Goal: Transaction & Acquisition: Book appointment/travel/reservation

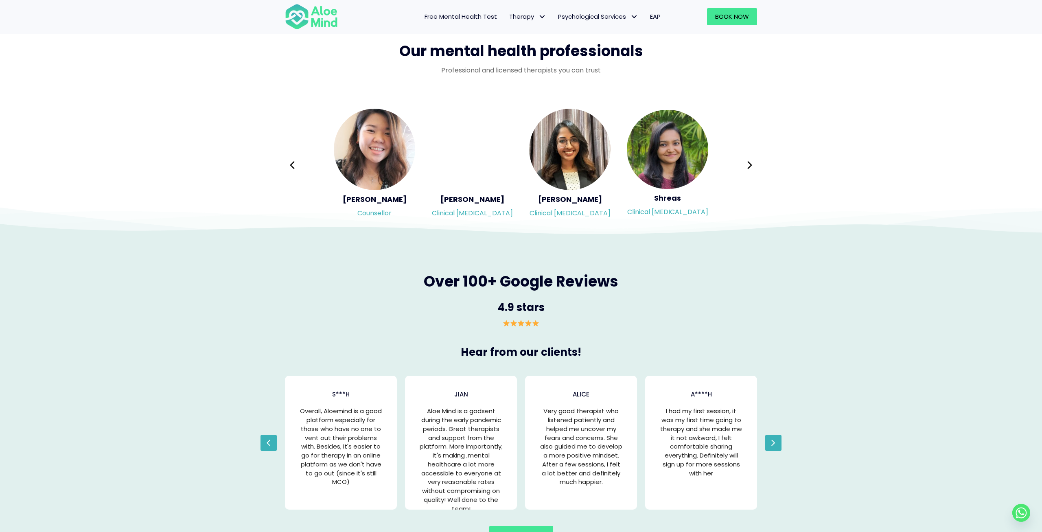
scroll to position [1313, 0]
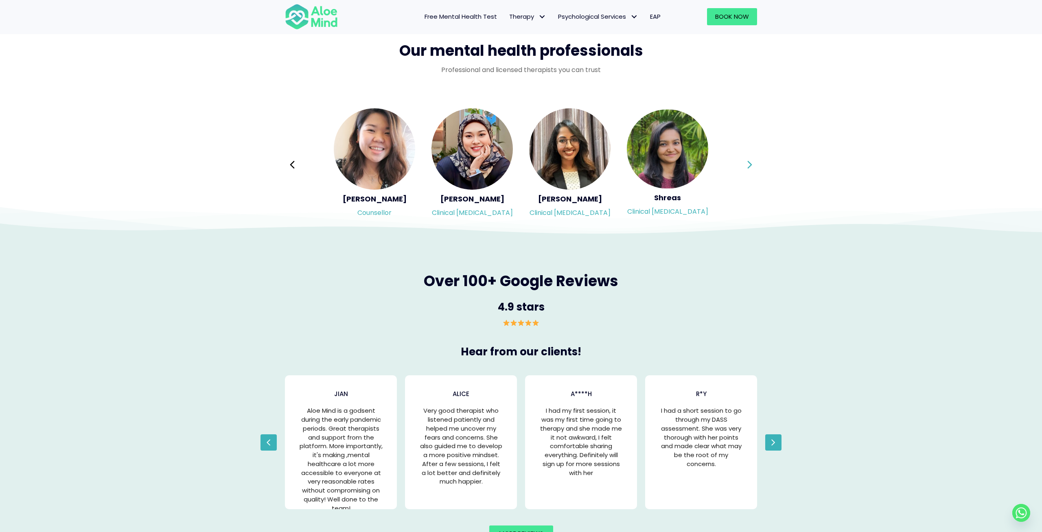
click at [748, 170] on icon at bounding box center [750, 164] width 6 height 15
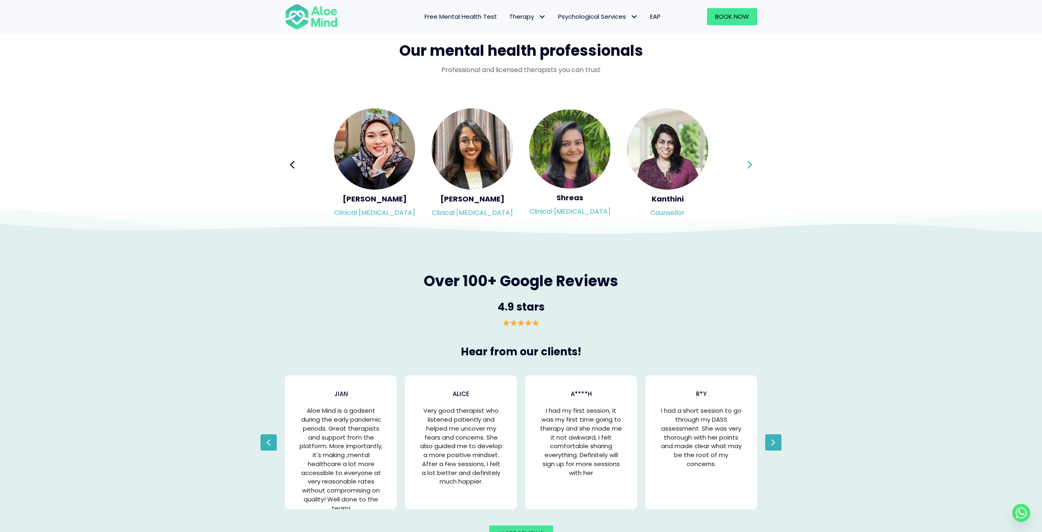
click at [748, 170] on icon at bounding box center [750, 164] width 6 height 15
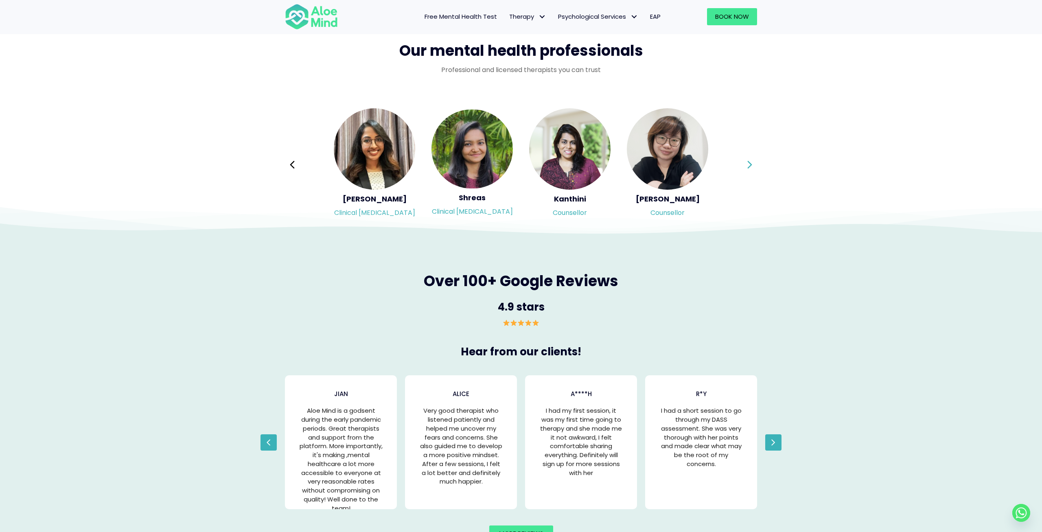
click at [748, 170] on icon at bounding box center [750, 164] width 6 height 15
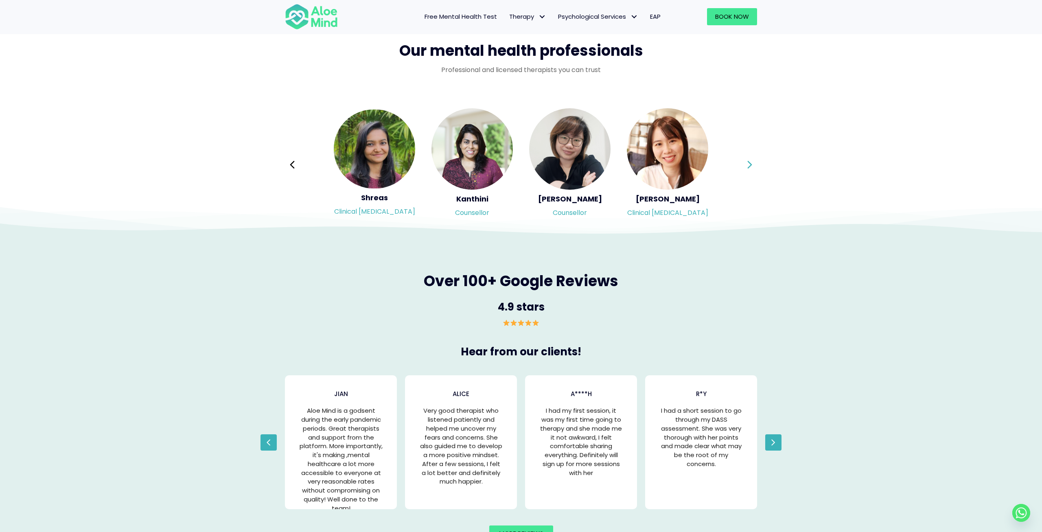
click at [748, 170] on div "Syndy Clinical psychologist Diveena Clinical psychologist Elynna Counsellor Eme…" at bounding box center [521, 164] width 472 height 115
click at [748, 170] on icon at bounding box center [750, 164] width 6 height 15
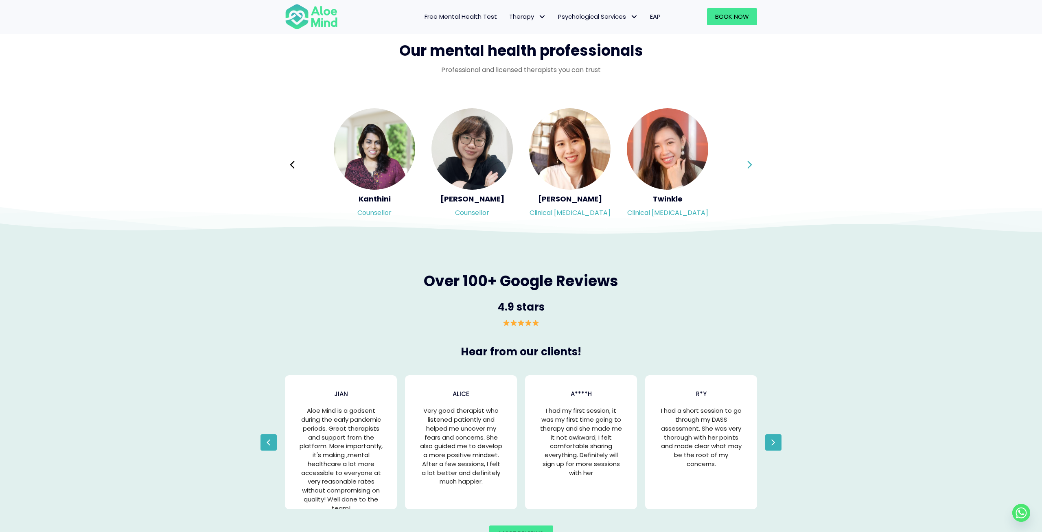
click at [748, 170] on icon at bounding box center [750, 164] width 6 height 15
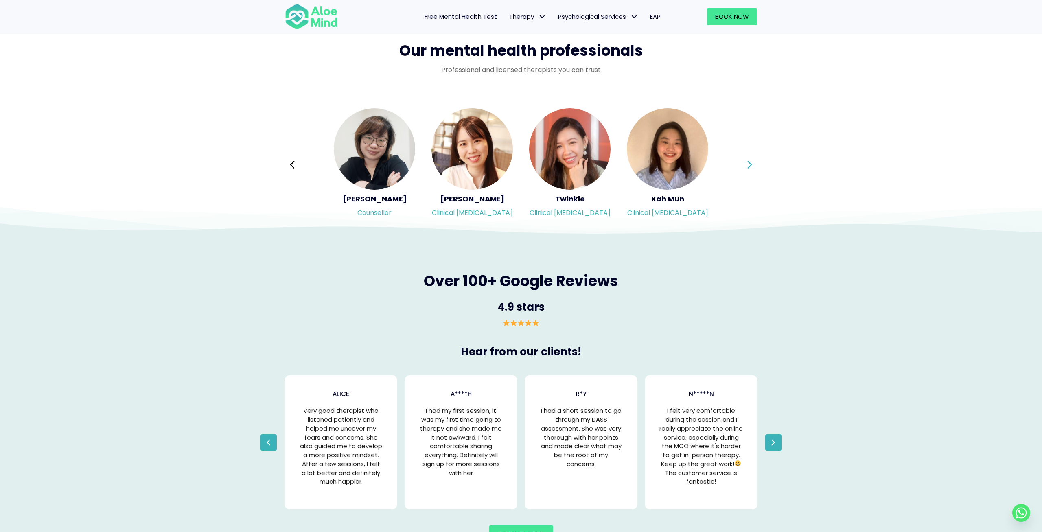
click at [748, 170] on div "Syndy Clinical psychologist Diveena Clinical psychologist Elynna Counsellor Eme…" at bounding box center [521, 164] width 472 height 115
click at [749, 169] on icon at bounding box center [750, 164] width 6 height 15
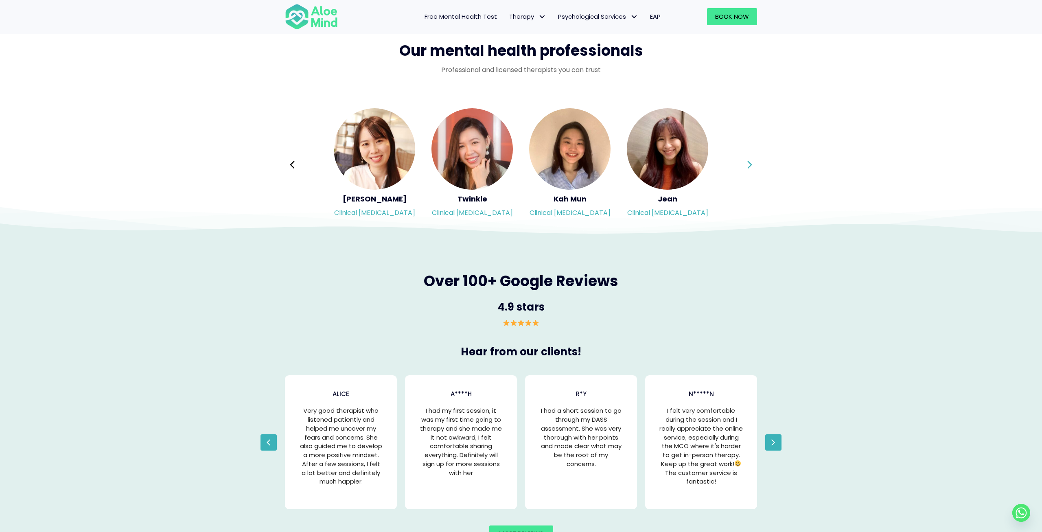
click at [749, 169] on icon at bounding box center [750, 164] width 6 height 15
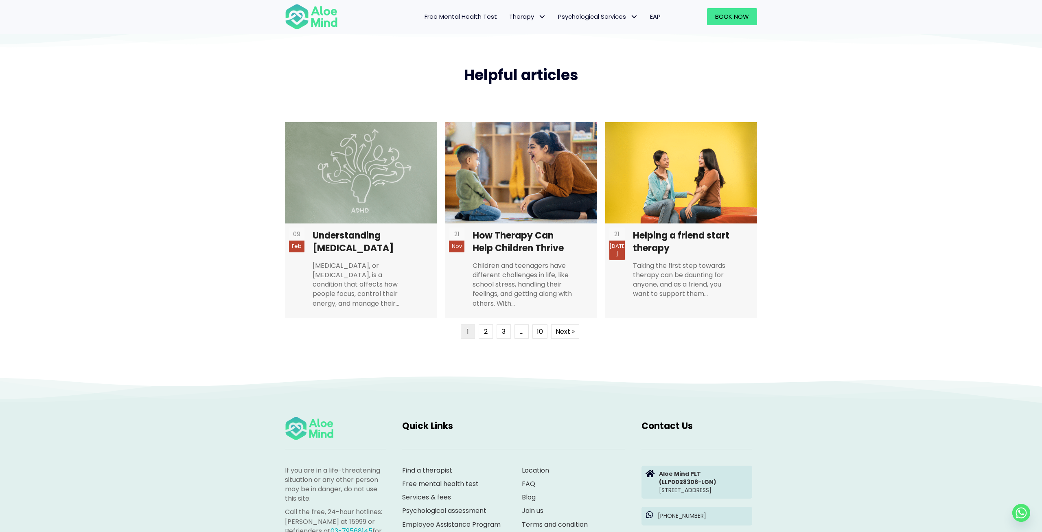
scroll to position [2073, 0]
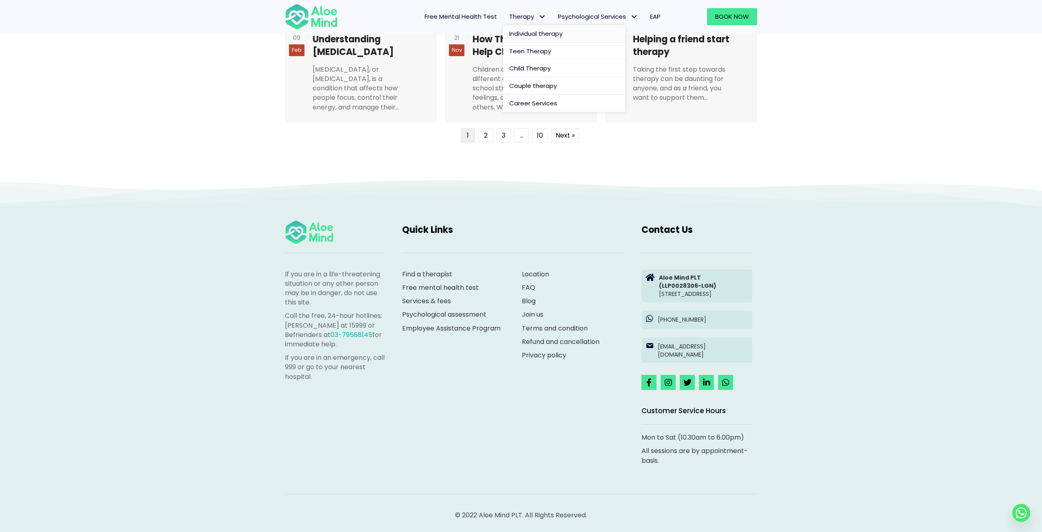
click at [523, 38] on span "Individual therapy" at bounding box center [535, 33] width 53 height 9
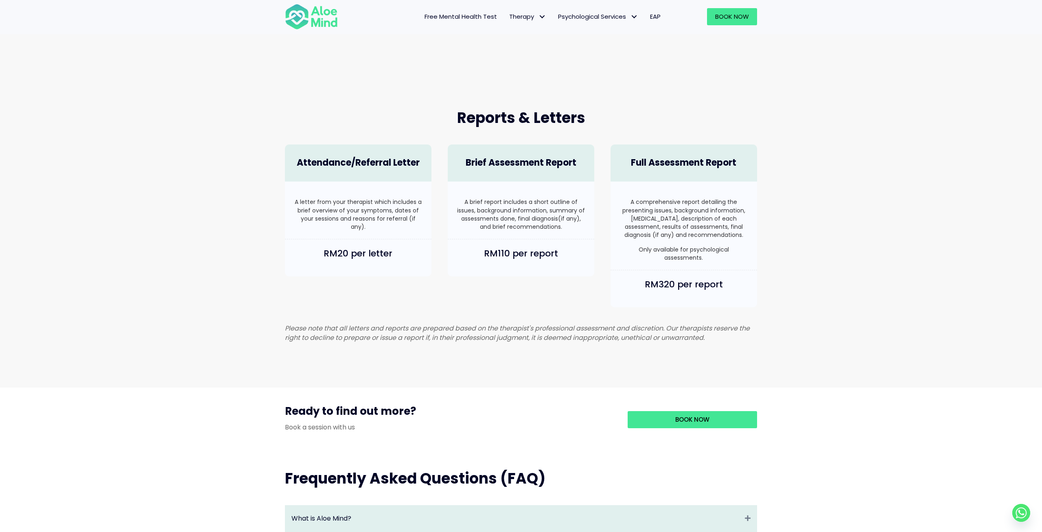
scroll to position [635, 0]
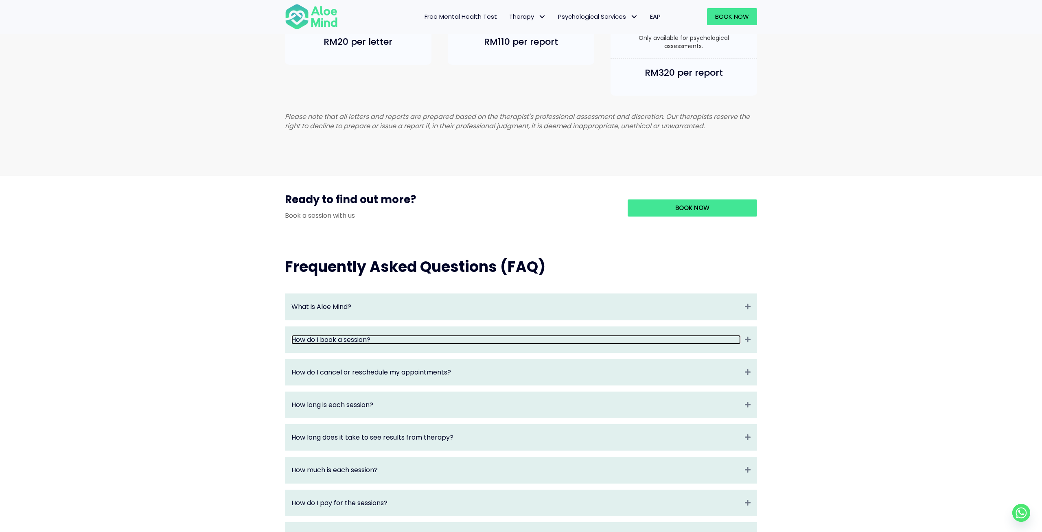
click at [412, 343] on link "How do I book a session?" at bounding box center [517, 339] width 450 height 9
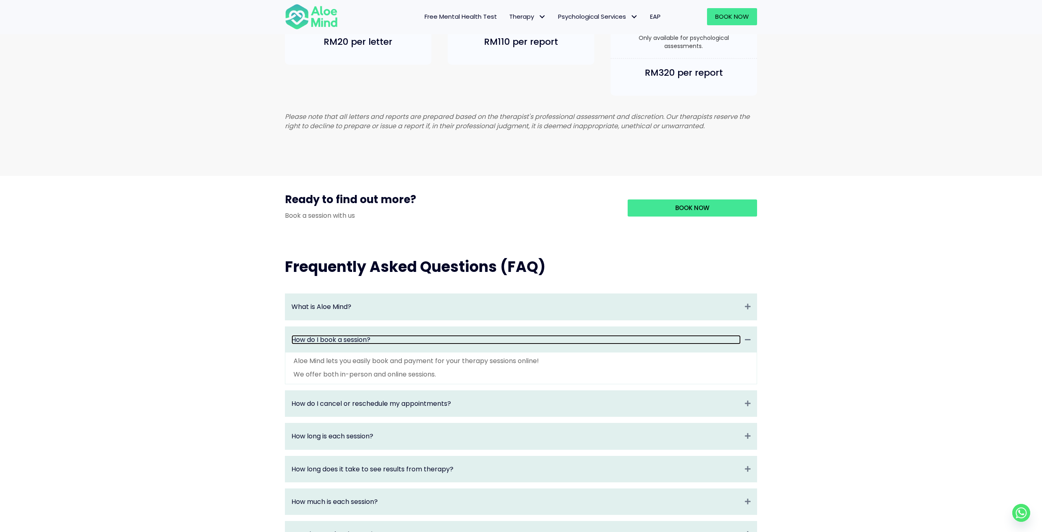
click at [412, 343] on link "How do I book a session?" at bounding box center [517, 339] width 450 height 9
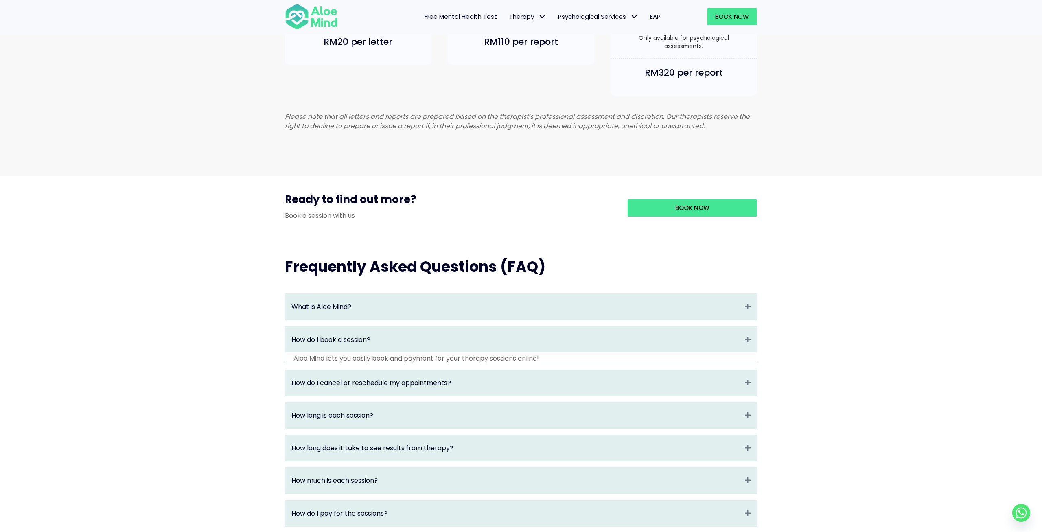
click at [417, 320] on div "What is Aloe Mind? Expand" at bounding box center [521, 307] width 472 height 26
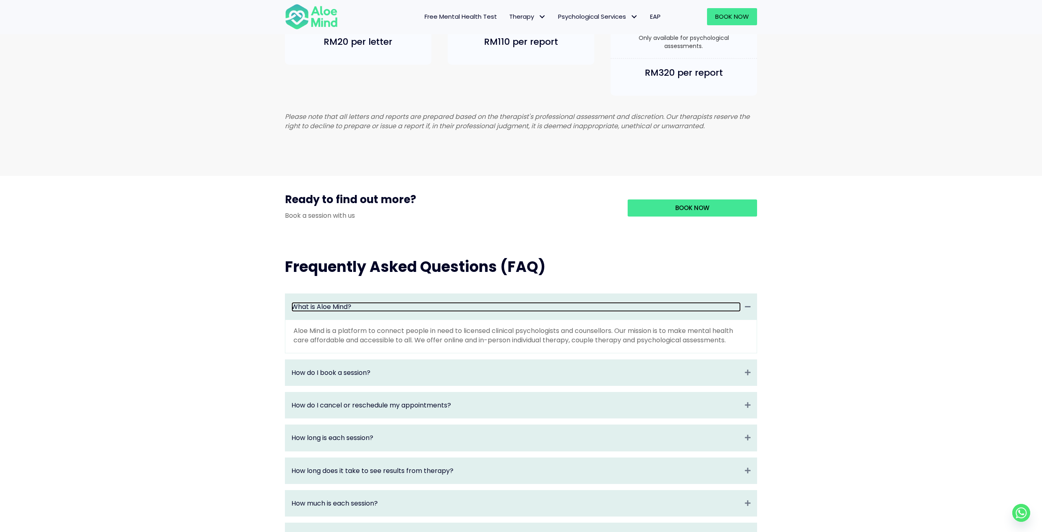
click at [420, 311] on link "What is Aloe Mind?" at bounding box center [517, 306] width 450 height 9
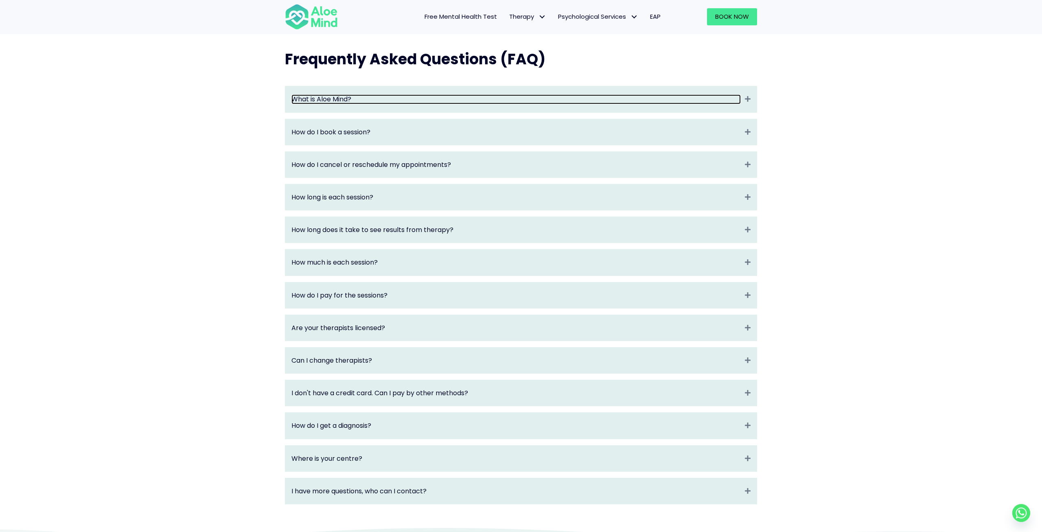
scroll to position [847, 0]
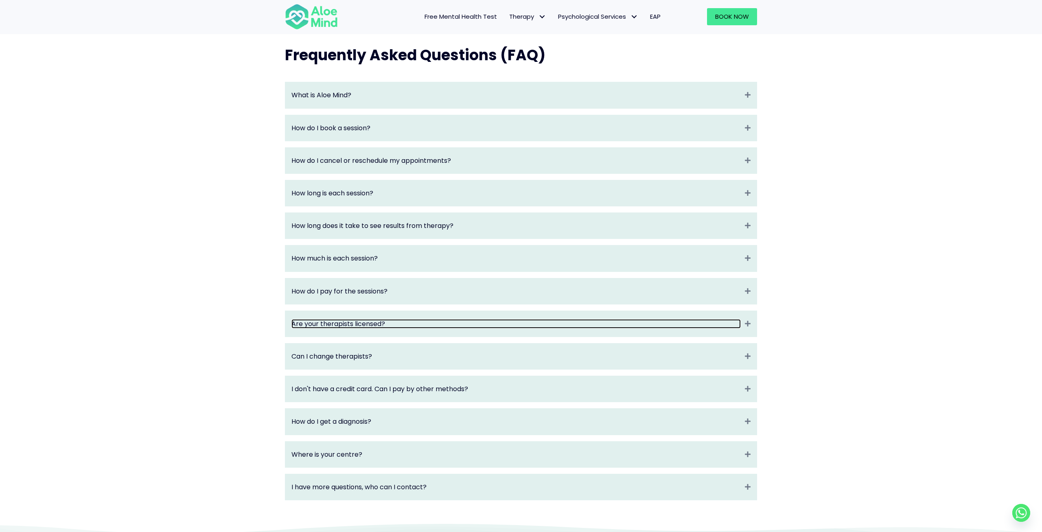
click at [443, 325] on link "Are your therapists licensed?" at bounding box center [517, 323] width 450 height 9
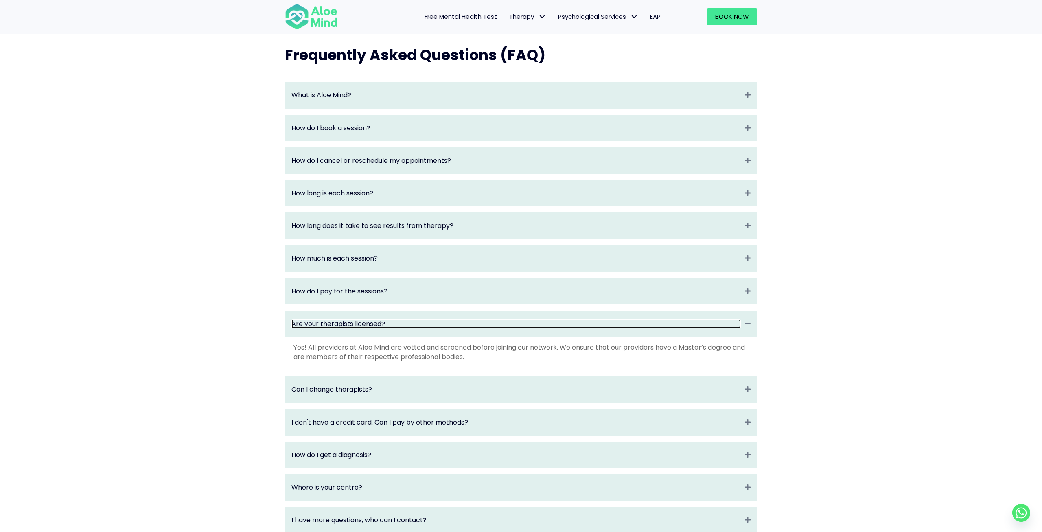
click at [443, 325] on link "Are your therapists licensed?" at bounding box center [517, 323] width 450 height 9
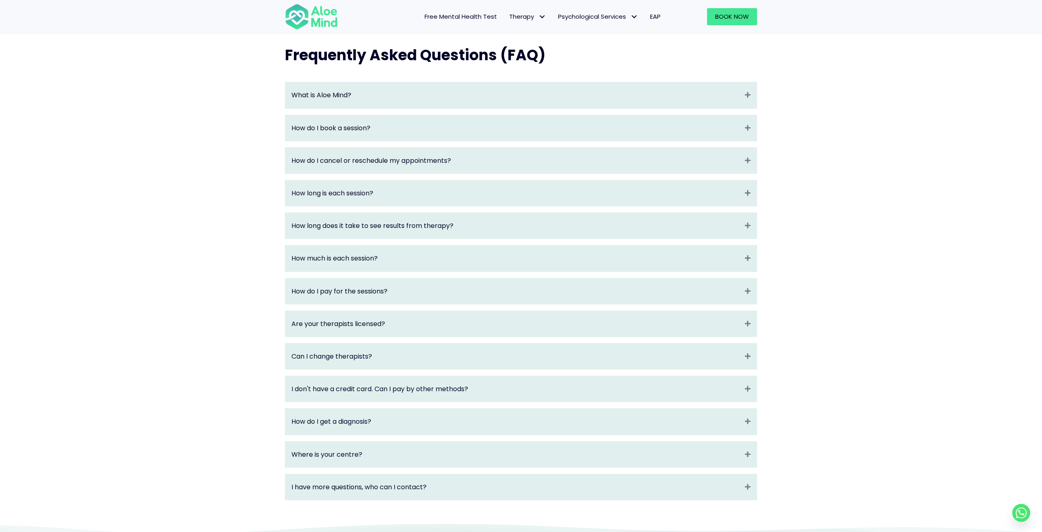
click at [398, 402] on div "I don't have a credit card. Can I pay by other methods? Expand" at bounding box center [521, 389] width 472 height 26
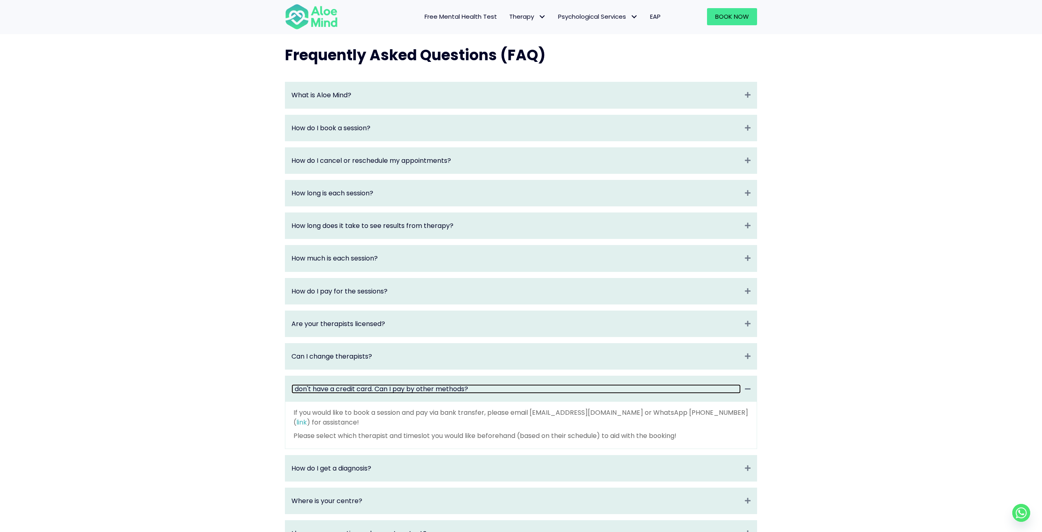
click at [399, 394] on link "I don't have a credit card. Can I pay by other methods?" at bounding box center [517, 388] width 450 height 9
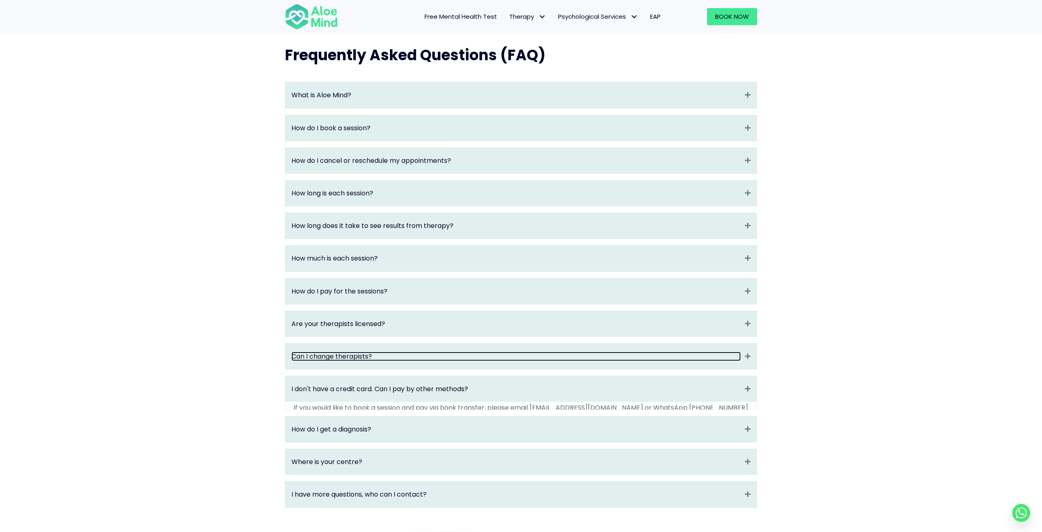
click at [367, 360] on link "Can I change therapists?" at bounding box center [517, 356] width 450 height 9
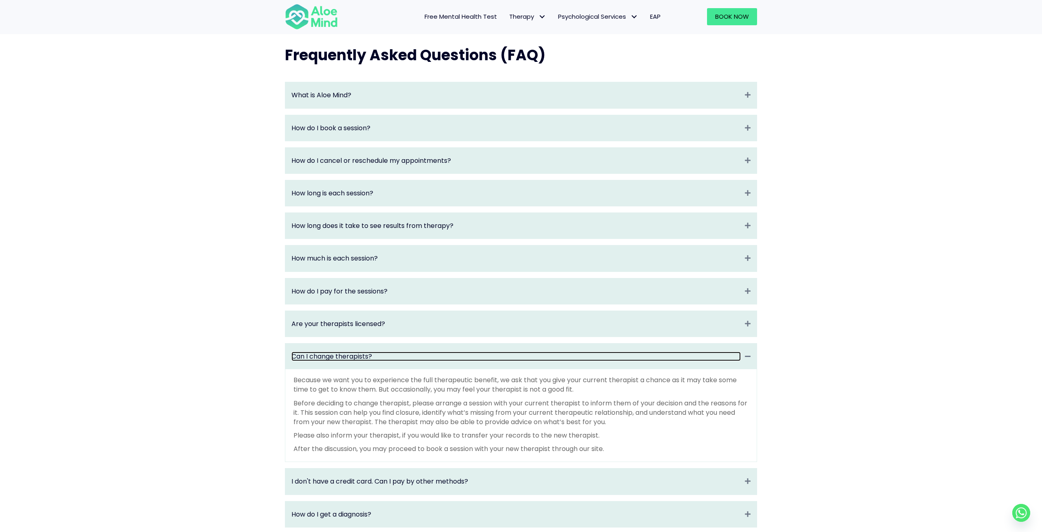
click at [367, 360] on link "Can I change therapists?" at bounding box center [517, 356] width 450 height 9
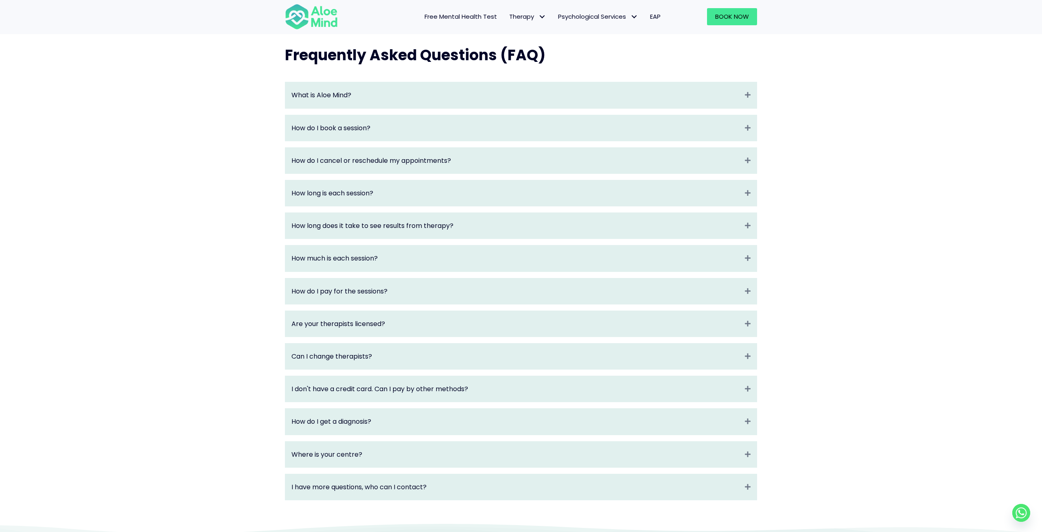
click at [329, 465] on div "Where is your centre? Expand" at bounding box center [521, 455] width 472 height 26
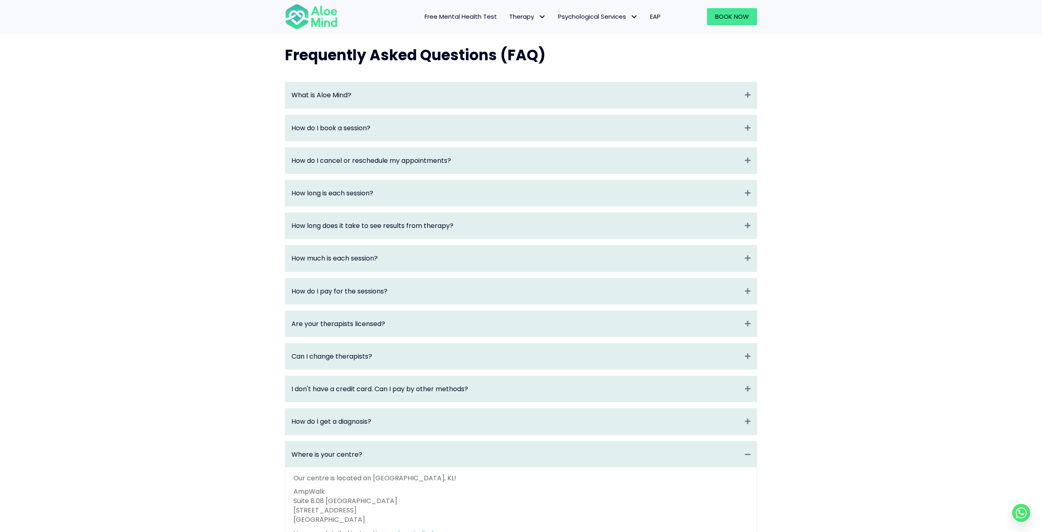
scroll to position [1016, 0]
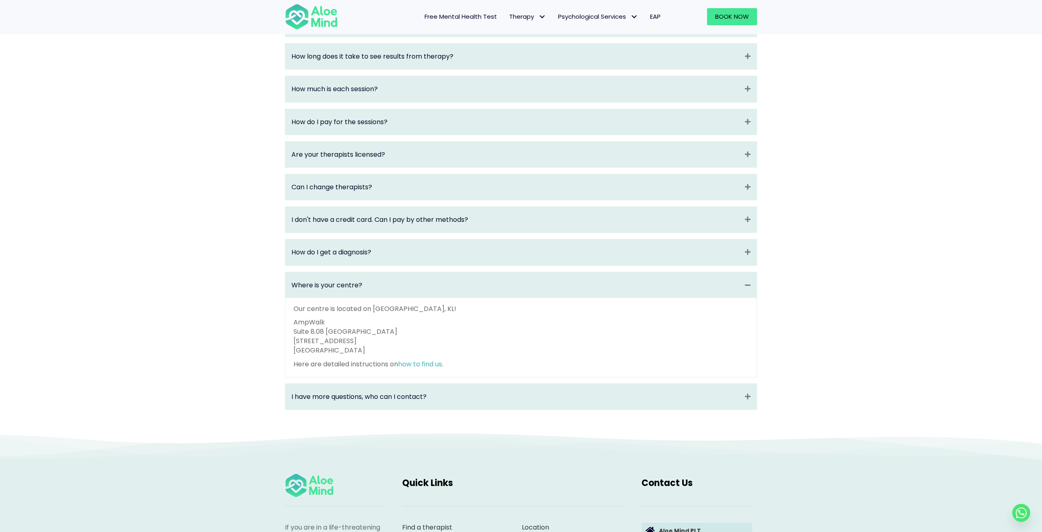
click at [352, 393] on div "I have more questions, who can I contact? Expand" at bounding box center [521, 397] width 472 height 26
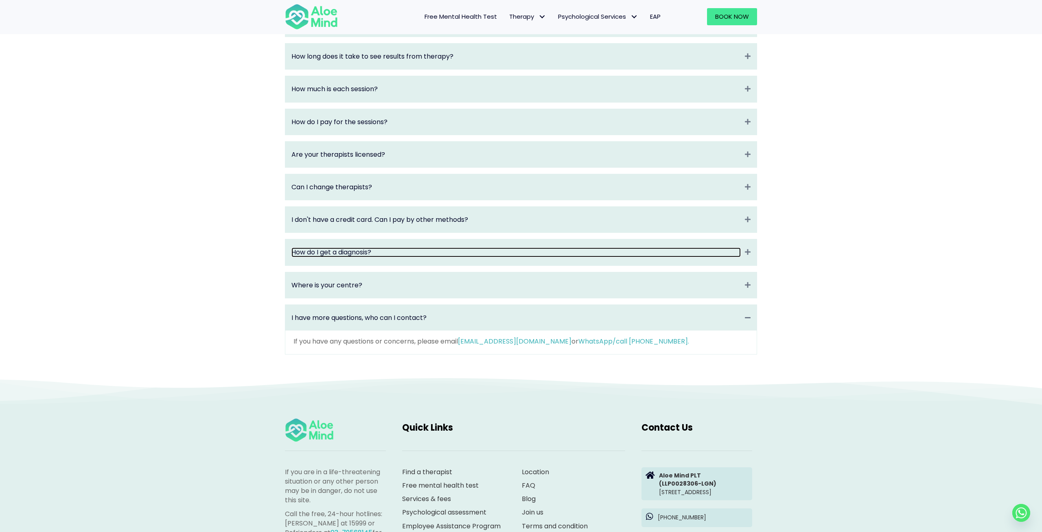
click at [347, 257] on link "How do I get a diagnosis?" at bounding box center [517, 252] width 450 height 9
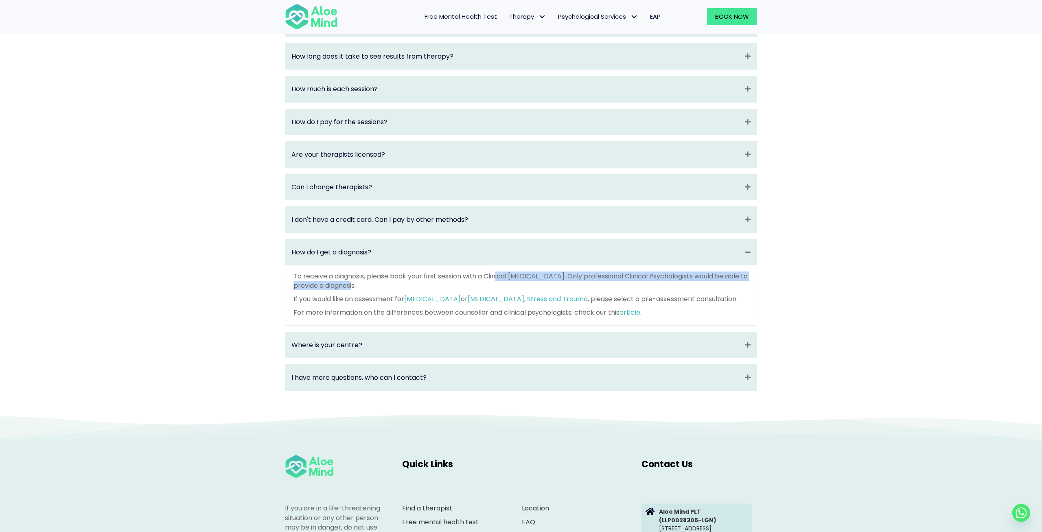
drag, startPoint x: 435, startPoint y: 287, endPoint x: 500, endPoint y: 285, distance: 64.3
click at [500, 285] on p "To receive a diagnosis, please book your first session with a Clinical Psycholo…" at bounding box center [521, 281] width 455 height 19
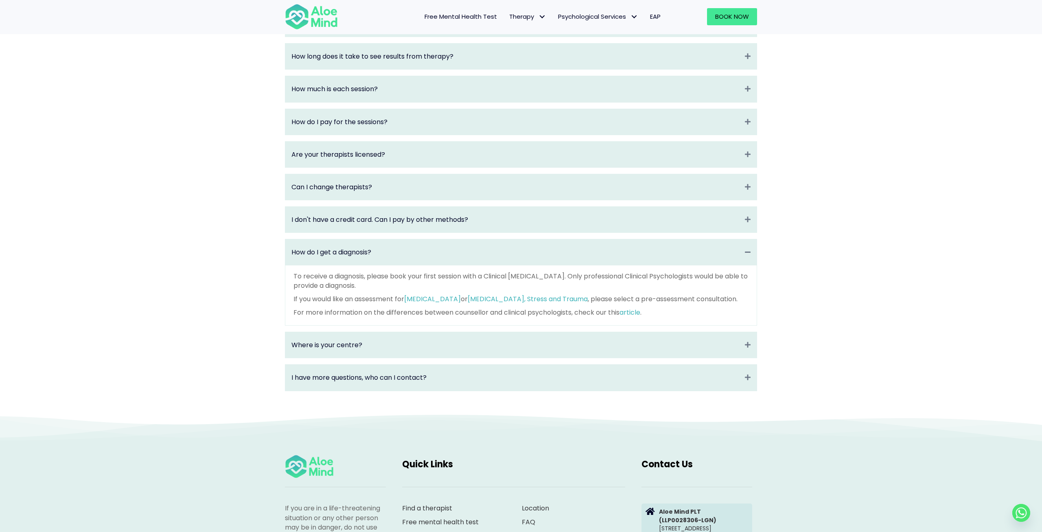
click at [500, 285] on p "To receive a diagnosis, please book your first session with a Clinical Psycholo…" at bounding box center [521, 281] width 455 height 19
click at [534, 304] on link "Depression, Anxiety, Stress and Trauma" at bounding box center [528, 298] width 120 height 9
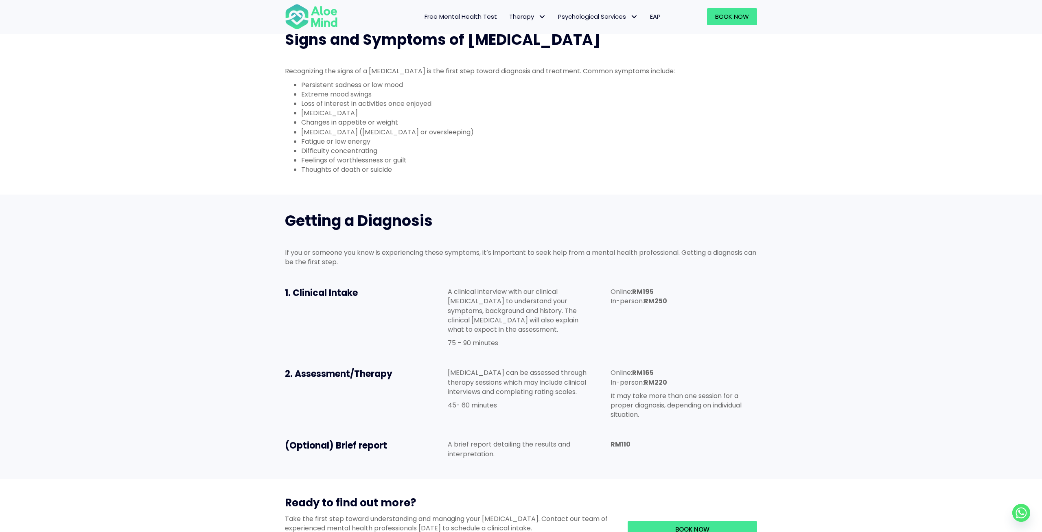
scroll to position [550, 0]
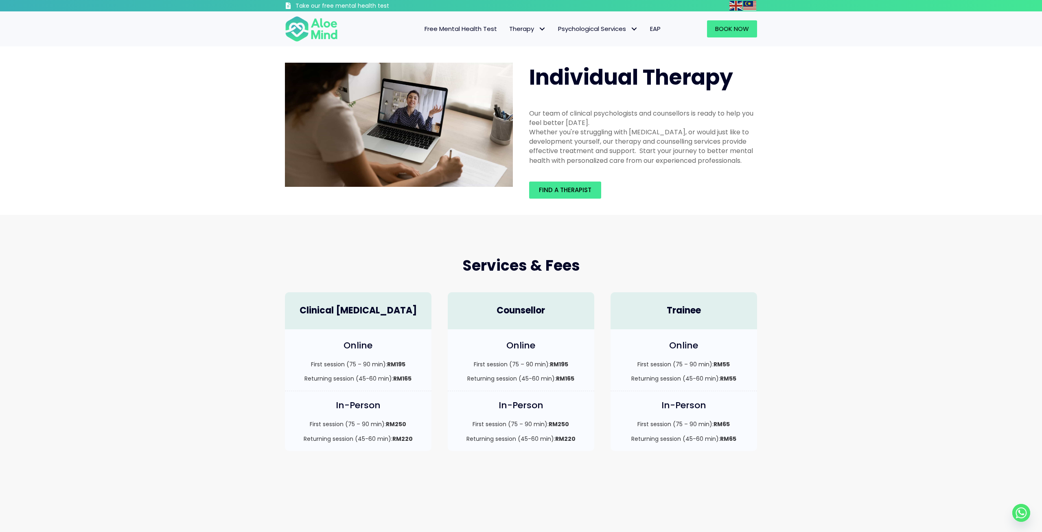
scroll to position [1016, 0]
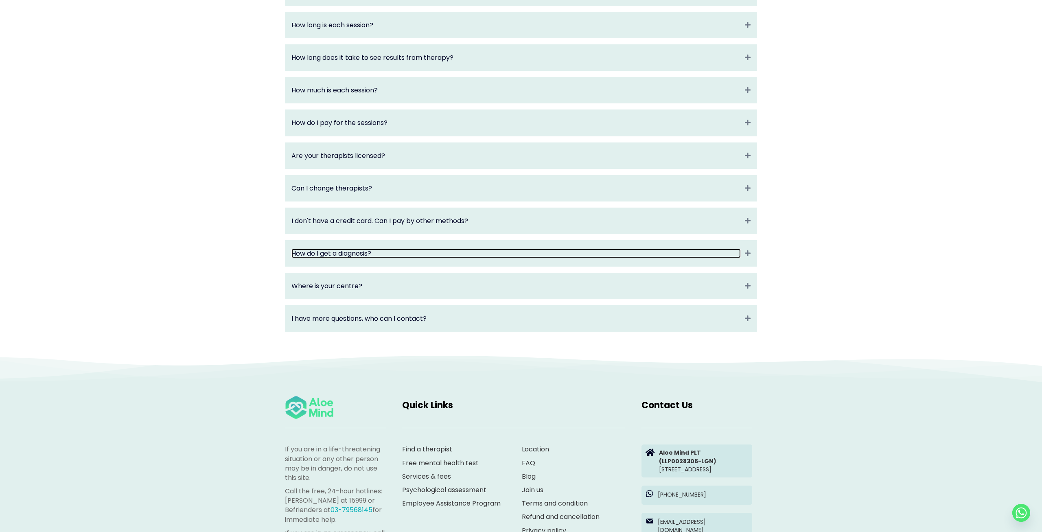
click at [376, 258] on link "How do I get a diagnosis?" at bounding box center [517, 253] width 450 height 9
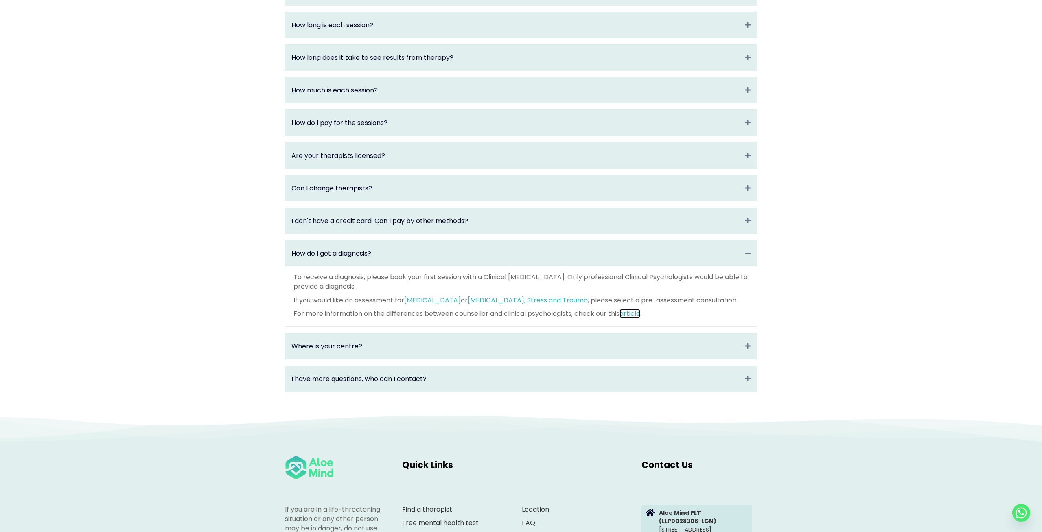
click at [628, 318] on link "article" at bounding box center [630, 313] width 21 height 9
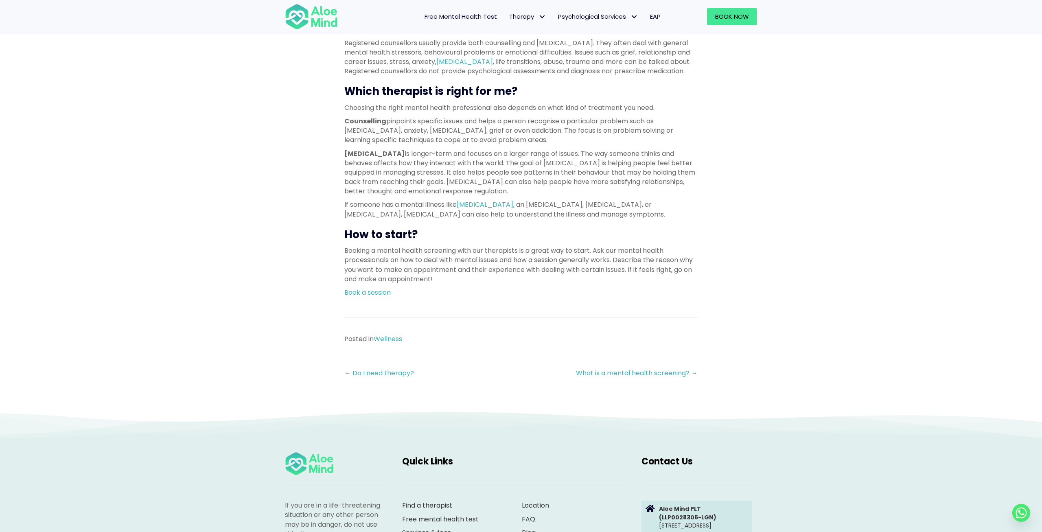
scroll to position [381, 0]
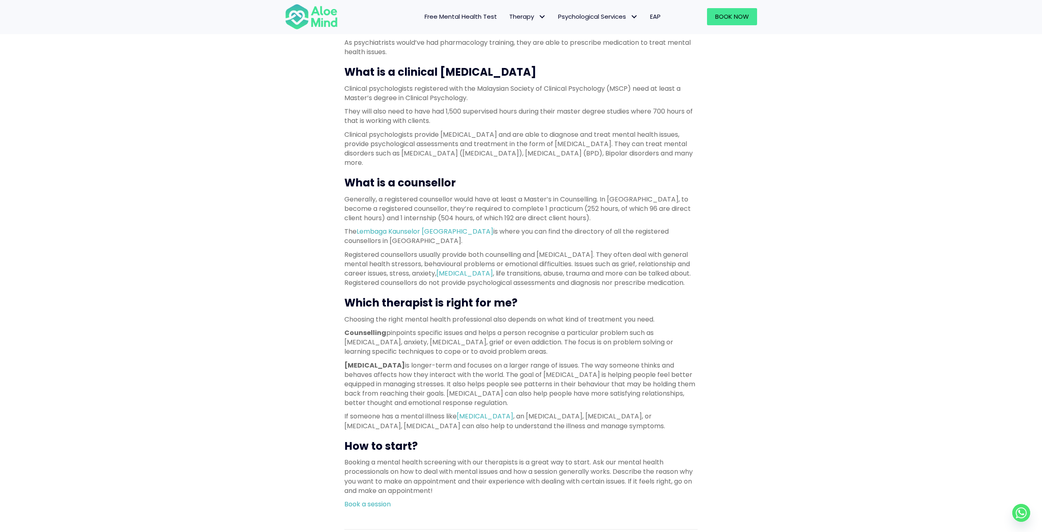
drag, startPoint x: 353, startPoint y: 10, endPoint x: 340, endPoint y: 15, distance: 13.8
click at [352, 10] on nav "Free Mental Health Test Therapy Individual therapy Teen Therapy Child Therapy C…" at bounding box center [508, 16] width 318 height 17
click at [317, 15] on img at bounding box center [311, 16] width 53 height 27
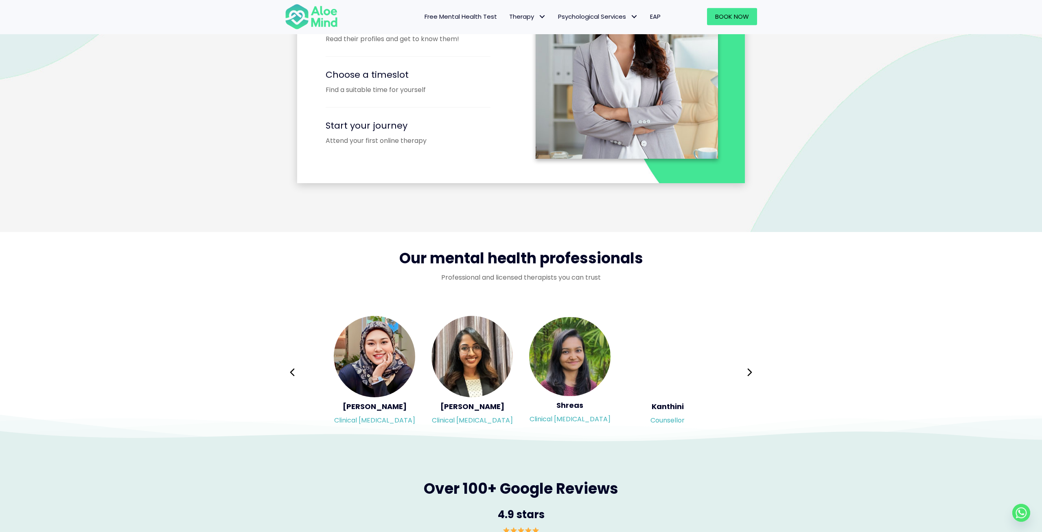
scroll to position [1101, 0]
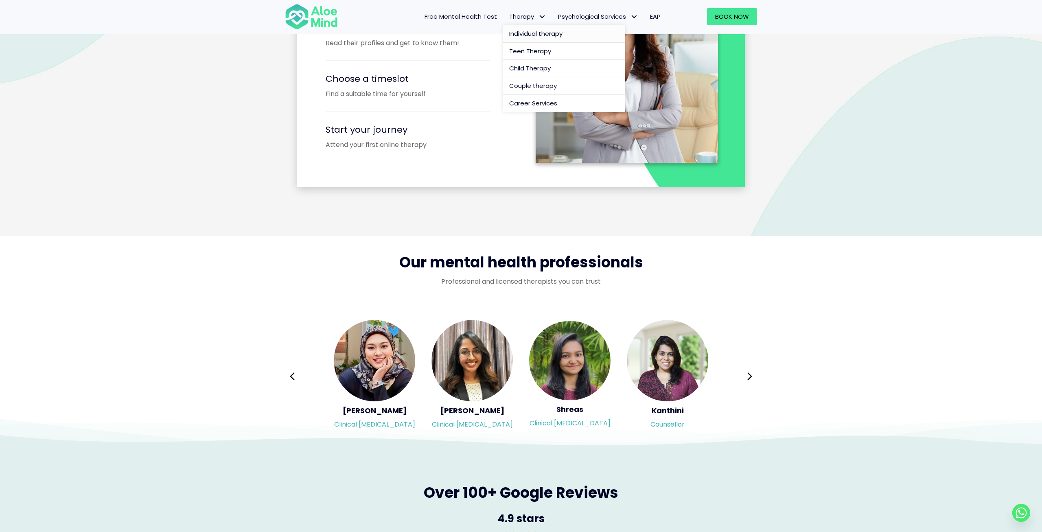
click at [522, 33] on span "Individual therapy" at bounding box center [535, 33] width 53 height 9
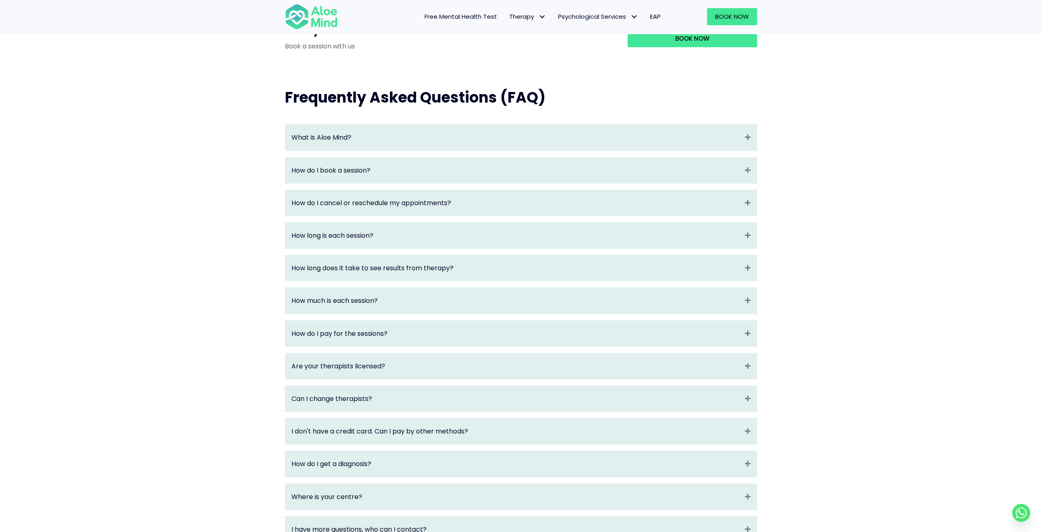
scroll to position [593, 0]
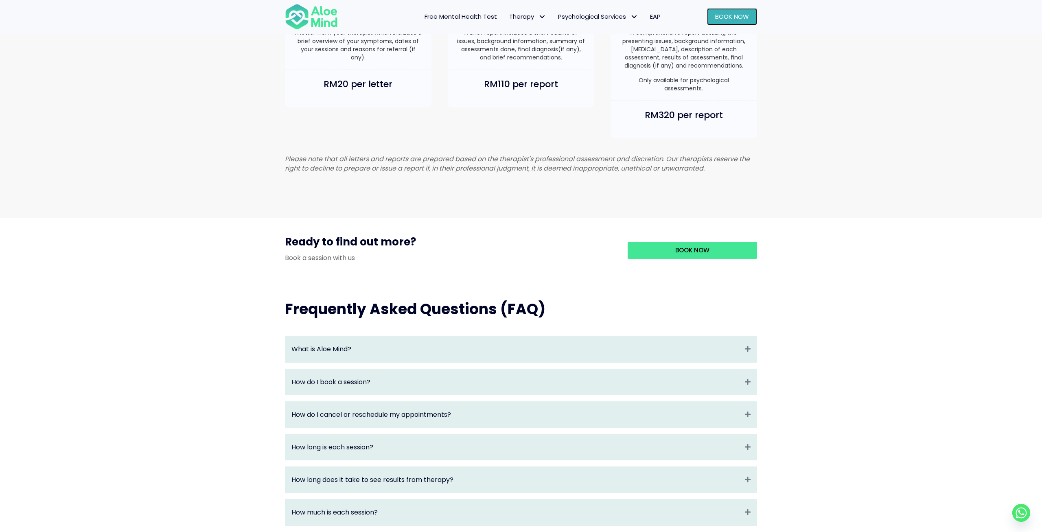
click at [715, 11] on link "Book Now" at bounding box center [732, 16] width 50 height 17
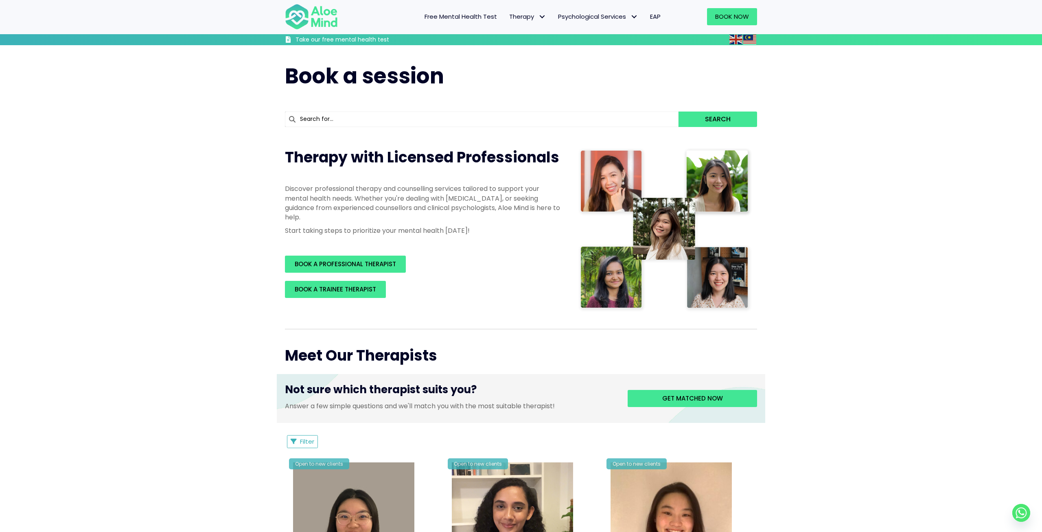
scroll to position [212, 0]
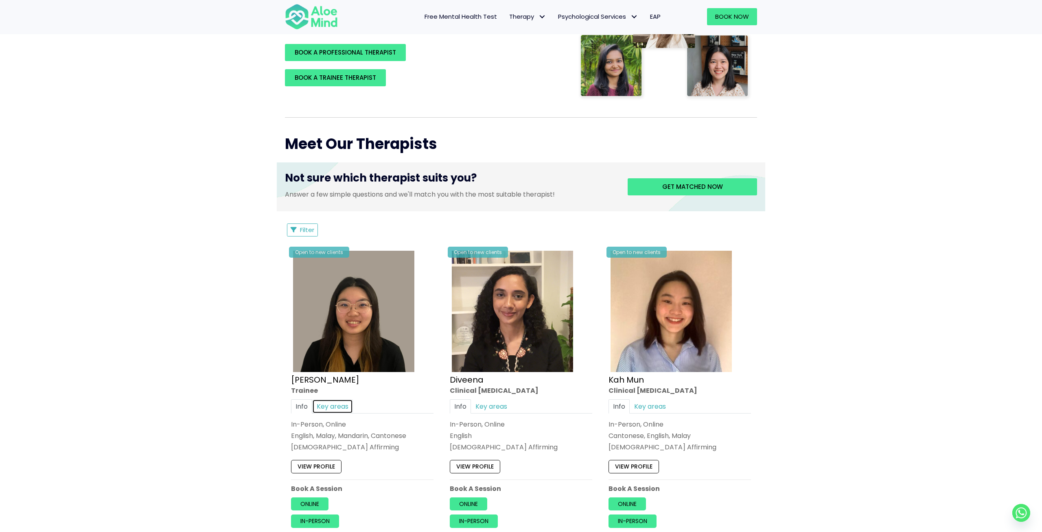
click at [338, 410] on link "Key areas" at bounding box center [332, 406] width 41 height 14
click at [301, 406] on link "Info" at bounding box center [301, 406] width 21 height 14
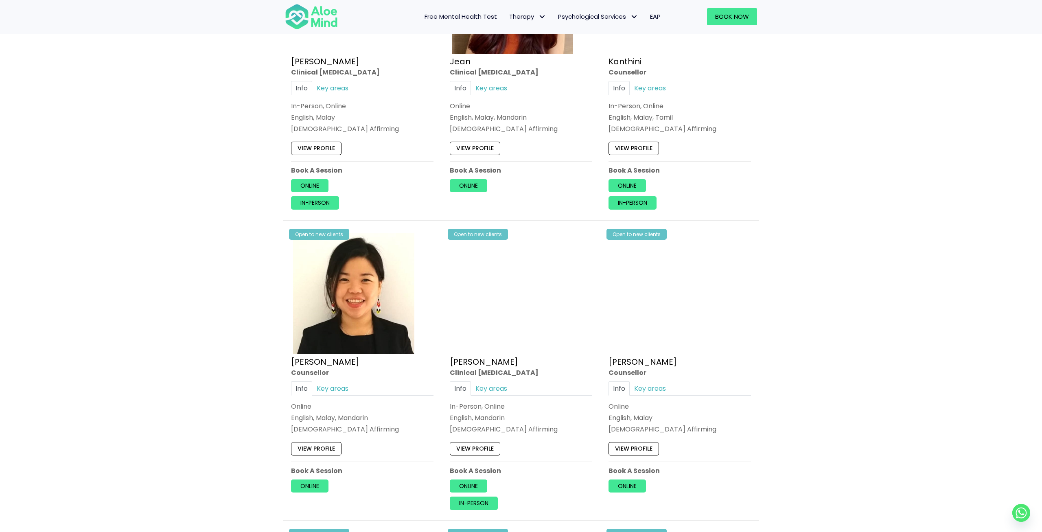
scroll to position [1143, 0]
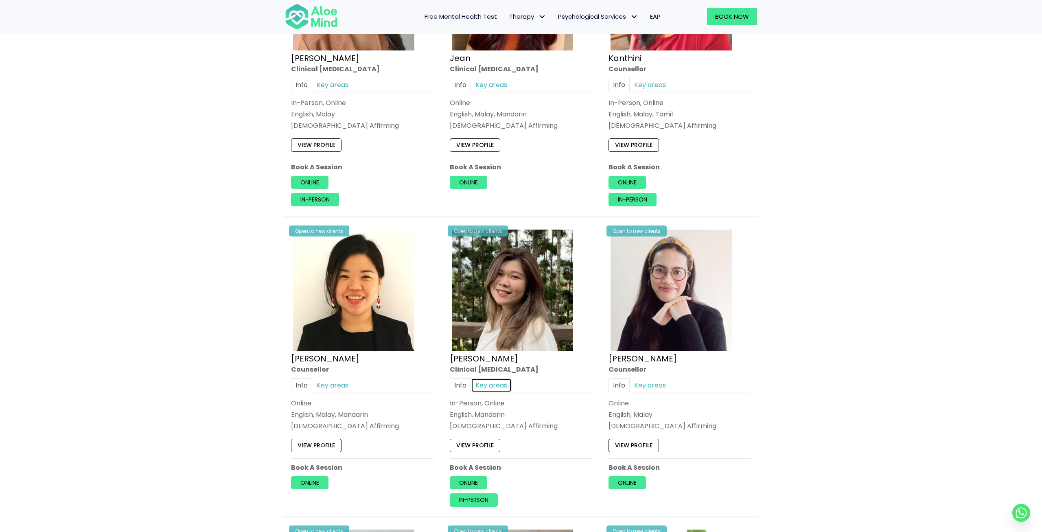
click at [492, 380] on link "Key areas" at bounding box center [491, 385] width 41 height 14
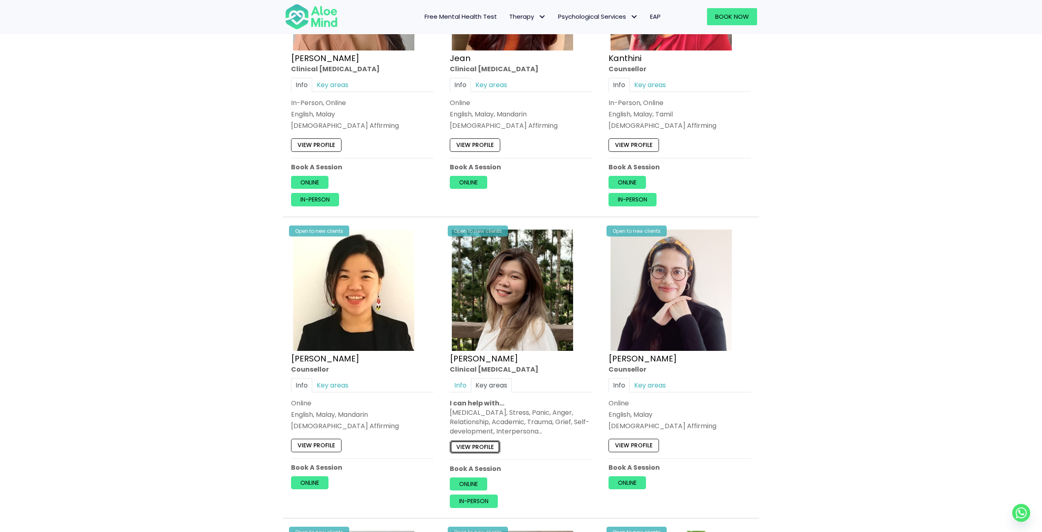
click at [485, 445] on link "View profile" at bounding box center [475, 446] width 50 height 13
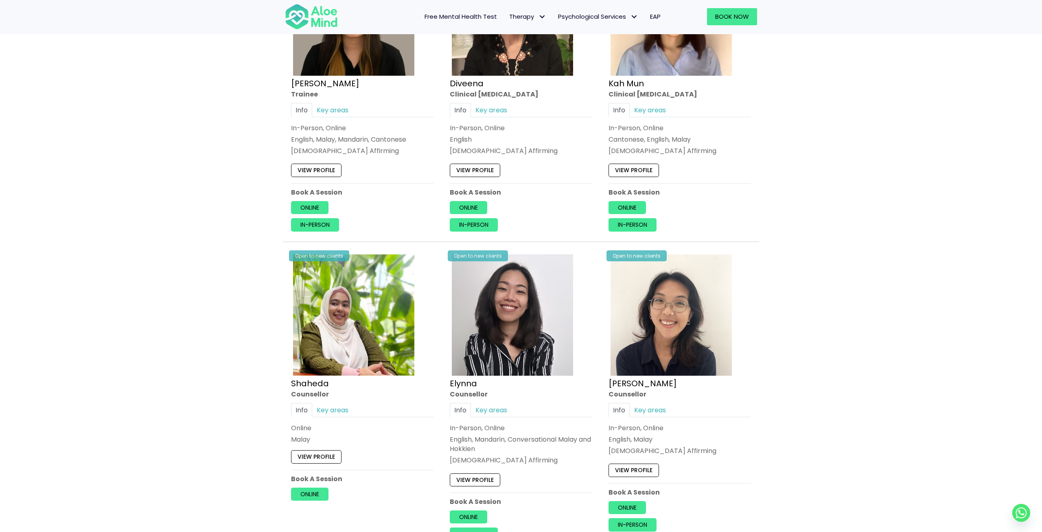
scroll to position [339, 0]
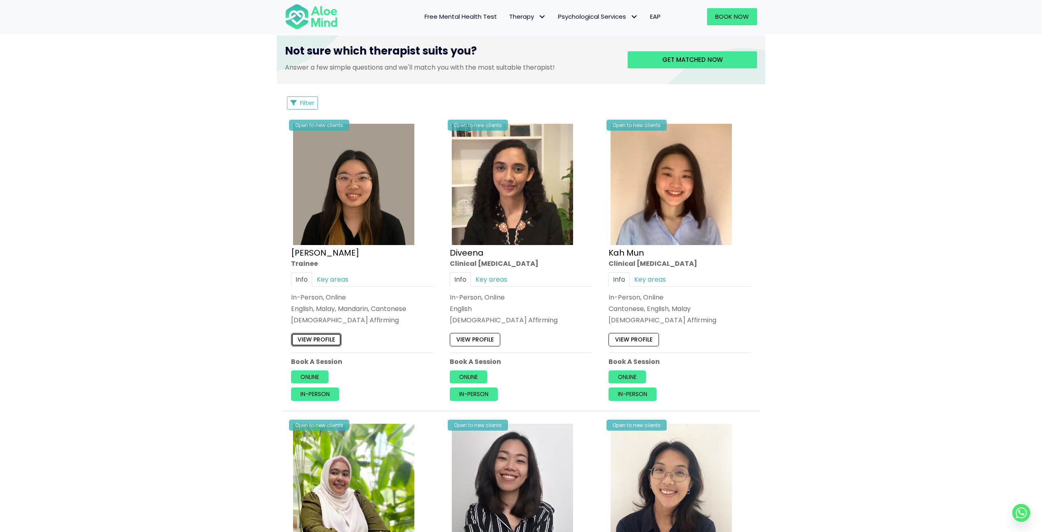
click at [315, 334] on link "View profile" at bounding box center [316, 339] width 50 height 13
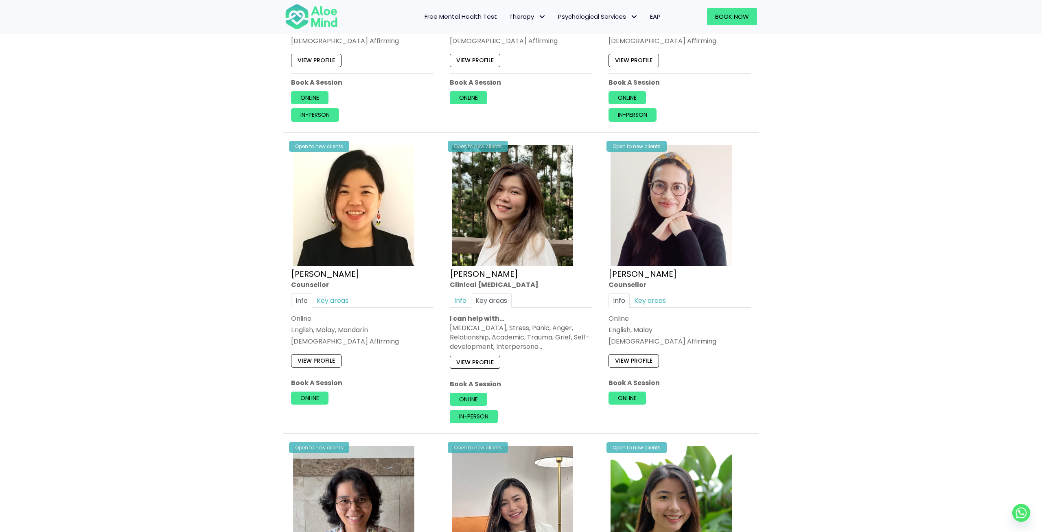
scroll to position [1355, 0]
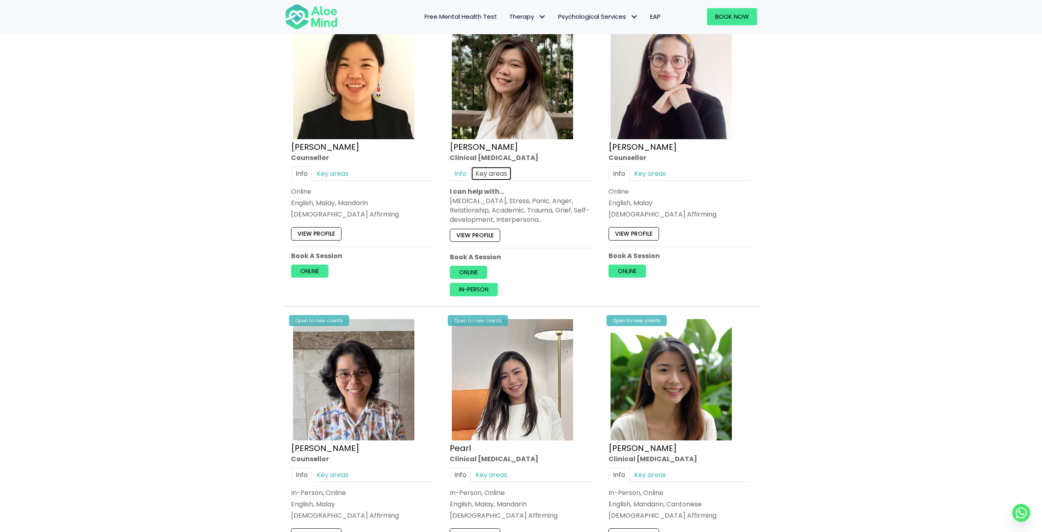
click at [471, 175] on link "Key areas" at bounding box center [491, 173] width 41 height 14
click at [463, 173] on link "Info" at bounding box center [460, 173] width 21 height 14
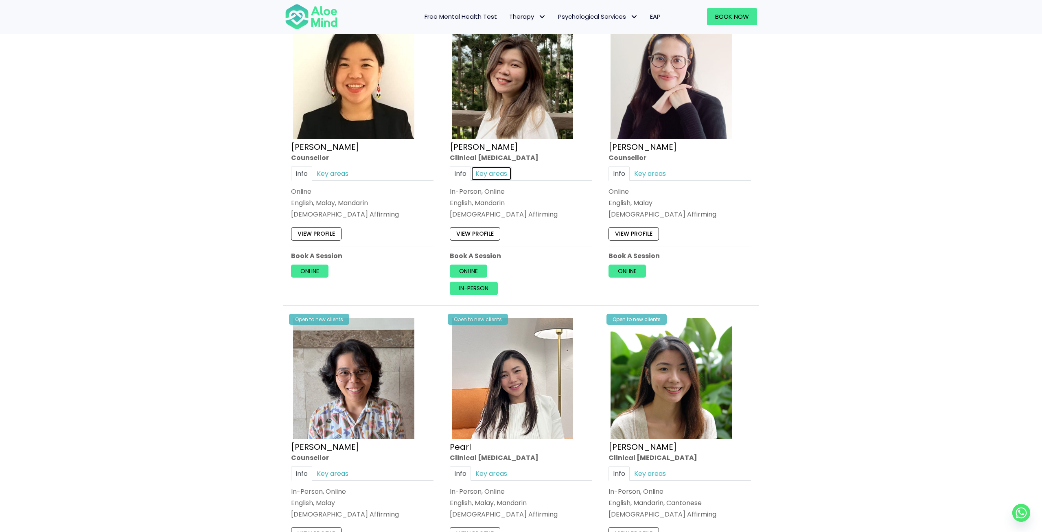
click at [496, 171] on link "Key areas" at bounding box center [491, 173] width 41 height 14
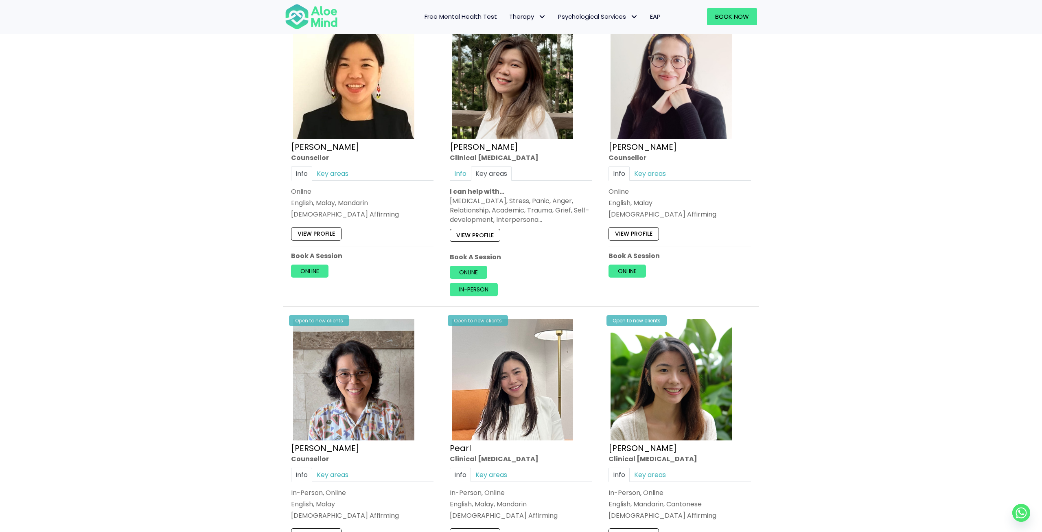
click at [450, 171] on div "Open to new clients Kelly Clinical psychologist Info Key areas In-Person, Onlin…" at bounding box center [521, 156] width 155 height 293
click at [456, 171] on link "Info" at bounding box center [460, 173] width 21 height 14
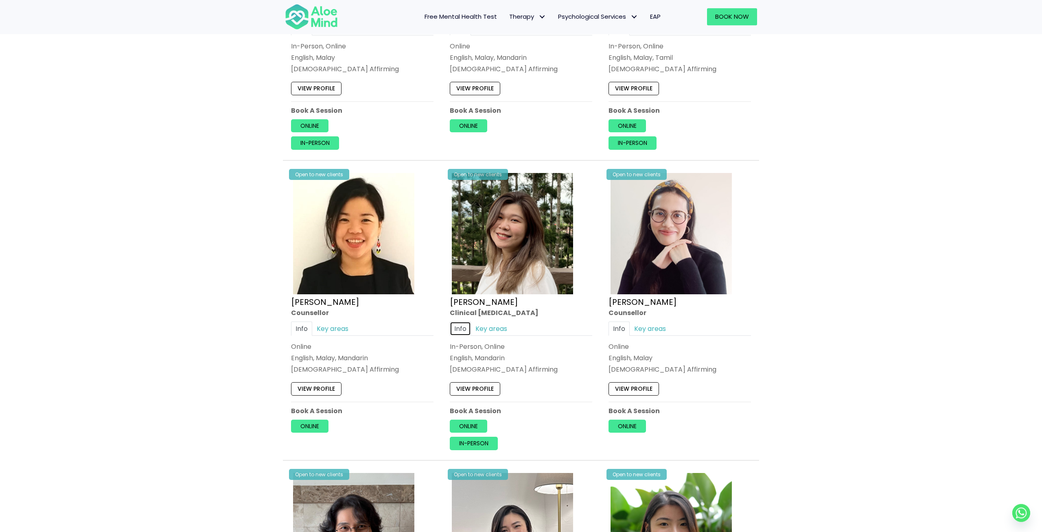
scroll to position [1186, 0]
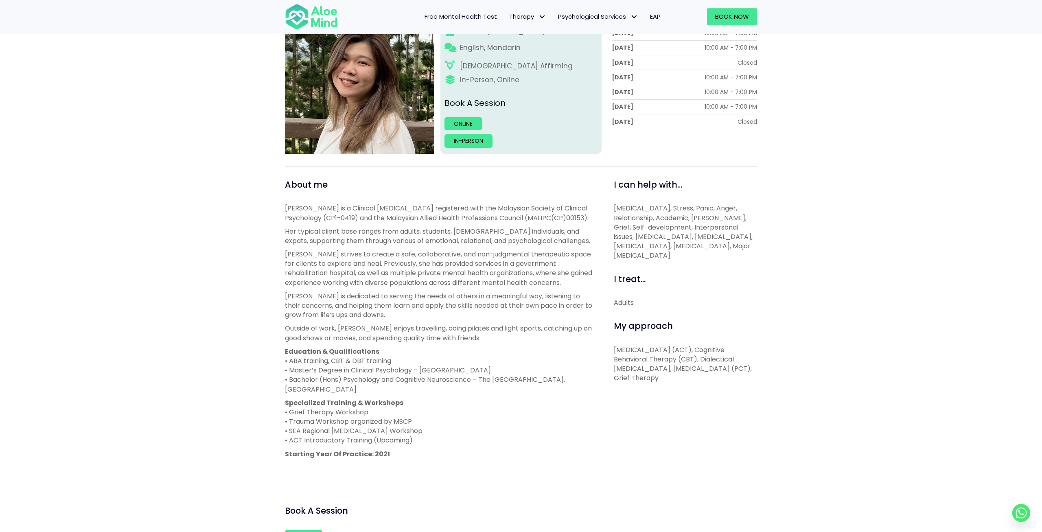
scroll to position [127, 0]
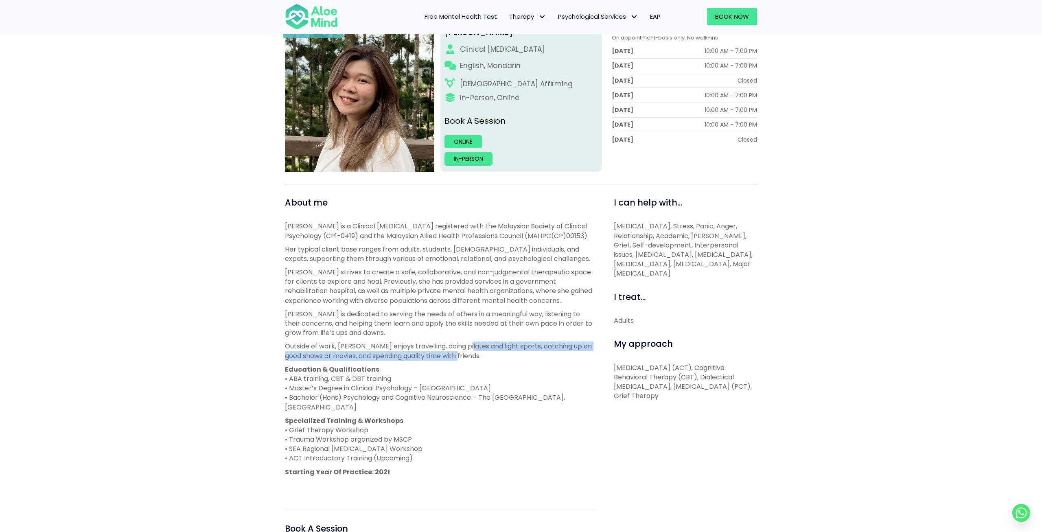
drag, startPoint x: 464, startPoint y: 349, endPoint x: 536, endPoint y: 358, distance: 72.6
click at [536, 358] on p "Outside of work, Kelly enjoys travelling, doing pilates and light sports, catch…" at bounding box center [440, 351] width 311 height 19
click at [429, 349] on p "Outside of work, Kelly enjoys travelling, doing pilates and light sports, catch…" at bounding box center [440, 351] width 311 height 19
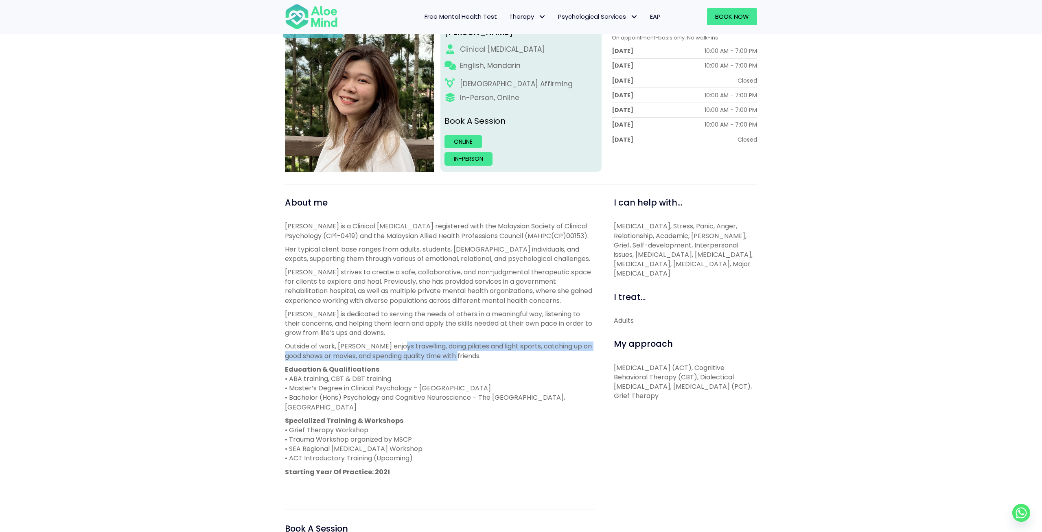
drag, startPoint x: 478, startPoint y: 358, endPoint x: 394, endPoint y: 347, distance: 85.4
click at [394, 347] on p "Outside of work, Kelly enjoys travelling, doing pilates and light sports, catch…" at bounding box center [440, 351] width 311 height 19
drag, startPoint x: 394, startPoint y: 347, endPoint x: 492, endPoint y: 358, distance: 99.1
click at [492, 358] on p "Outside of work, Kelly enjoys travelling, doing pilates and light sports, catch…" at bounding box center [440, 351] width 311 height 19
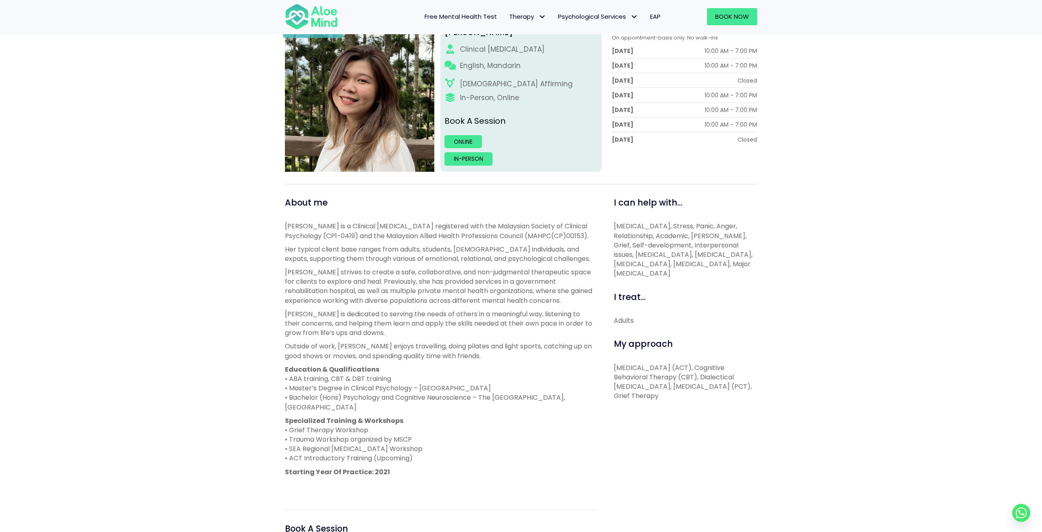
click at [492, 358] on p "Outside of work, Kelly enjoys travelling, doing pilates and light sports, catch…" at bounding box center [440, 351] width 311 height 19
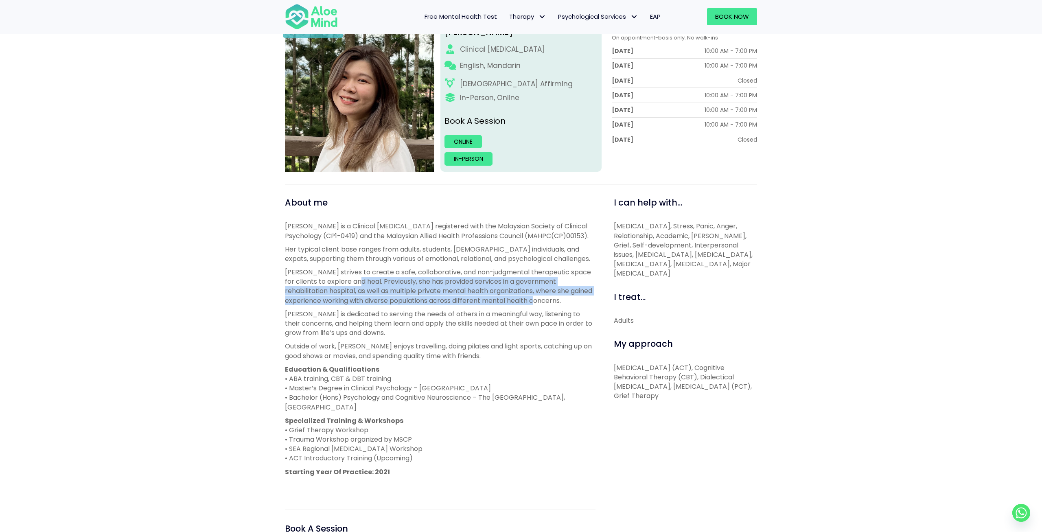
drag, startPoint x: 527, startPoint y: 305, endPoint x: 351, endPoint y: 279, distance: 178.2
click at [351, 279] on p "Kelly strives to create a safe, collaborative, and non-judgmental therapeutic s…" at bounding box center [440, 287] width 311 height 38
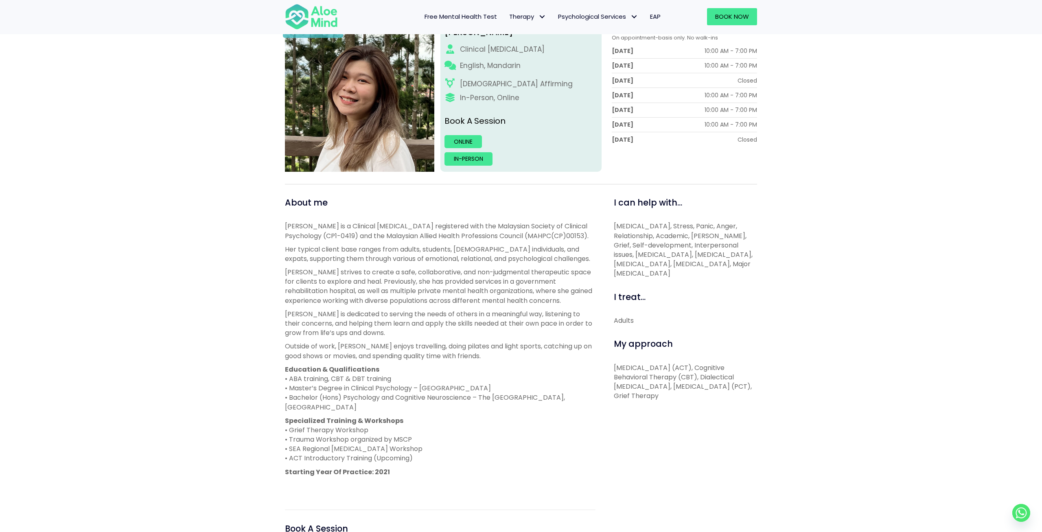
click at [348, 284] on p "Kelly strives to create a safe, collaborative, and non-judgmental therapeutic s…" at bounding box center [440, 287] width 311 height 38
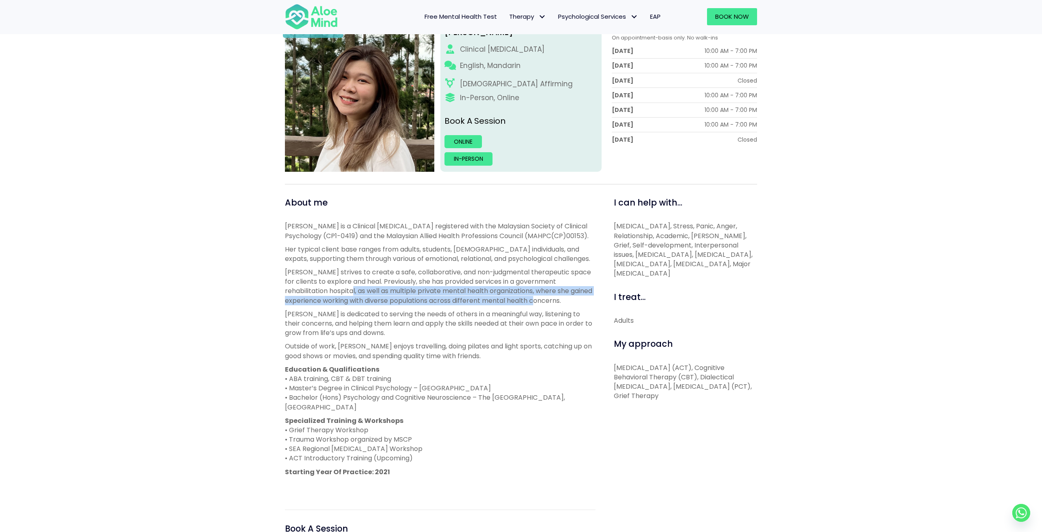
drag, startPoint x: 376, startPoint y: 289, endPoint x: 541, endPoint y: 296, distance: 165.5
click at [541, 296] on p "Kelly strives to create a safe, collaborative, and non-judgmental therapeutic s…" at bounding box center [440, 287] width 311 height 38
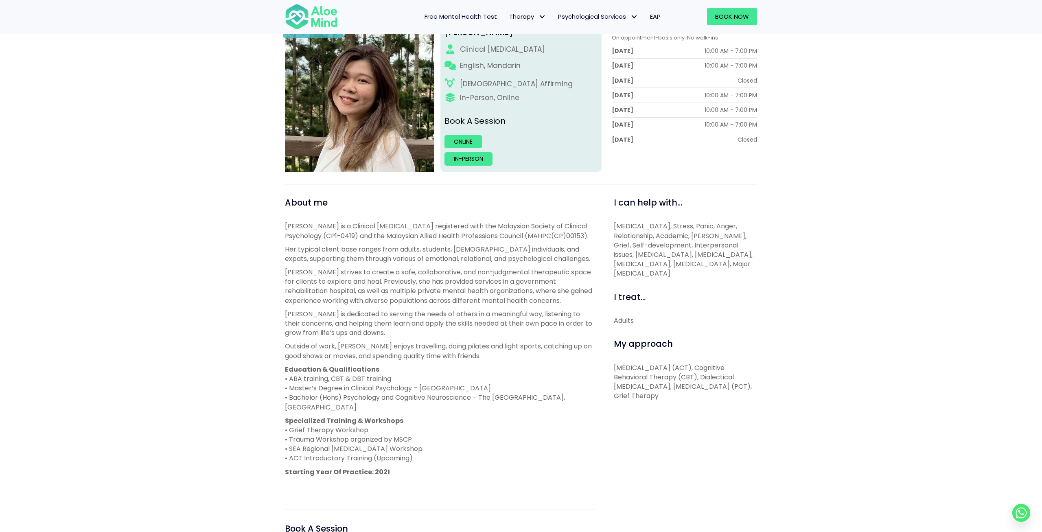
click at [540, 296] on p "Kelly strives to create a safe, collaborative, and non-judgmental therapeutic s…" at bounding box center [440, 287] width 311 height 38
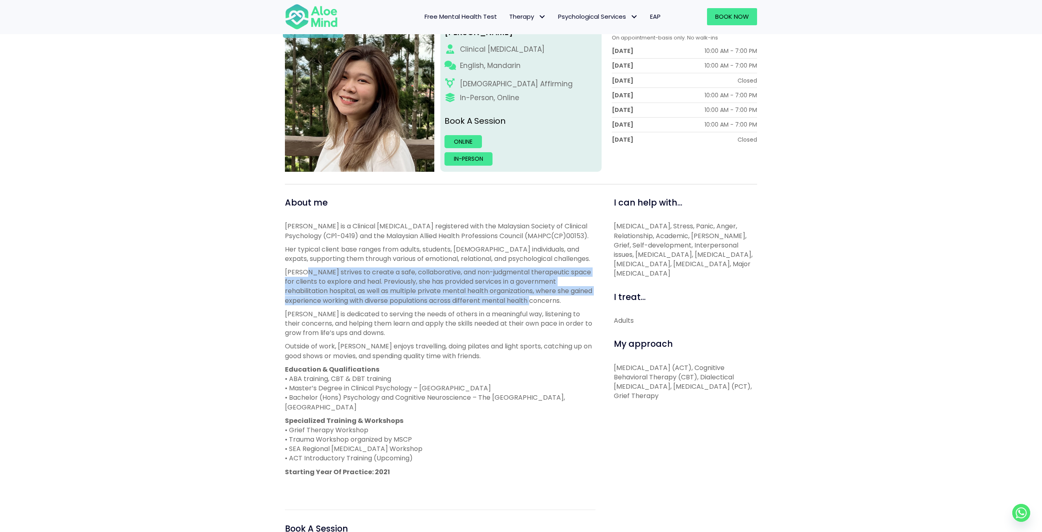
drag, startPoint x: 523, startPoint y: 296, endPoint x: 302, endPoint y: 270, distance: 222.2
click at [302, 270] on p "Kelly strives to create a safe, collaborative, and non-judgmental therapeutic s…" at bounding box center [440, 287] width 311 height 38
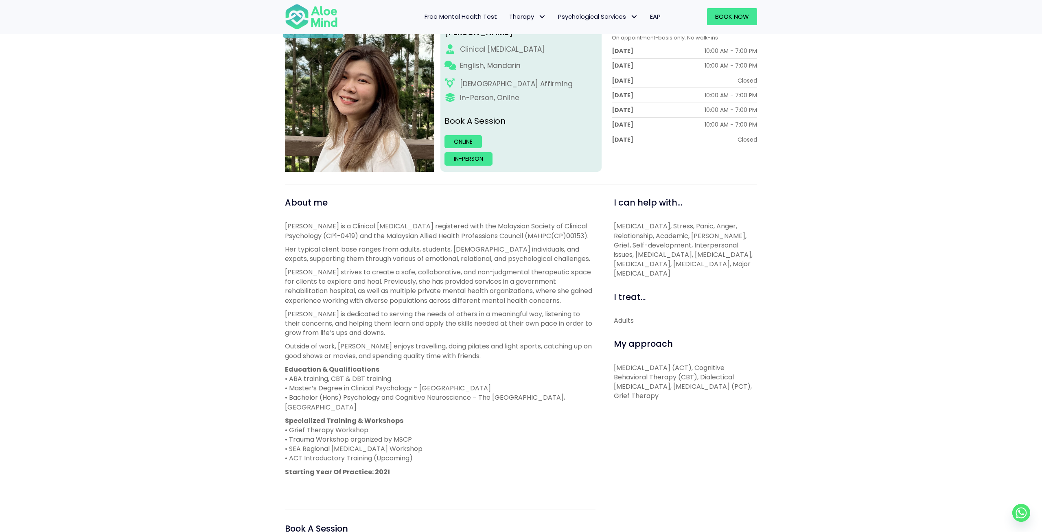
click at [302, 270] on p "Kelly strives to create a safe, collaborative, and non-judgmental therapeutic s…" at bounding box center [440, 287] width 311 height 38
click at [488, 256] on p "Her typical client base ranges from adults, students, LGBTQ+ individuals, and e…" at bounding box center [440, 254] width 311 height 19
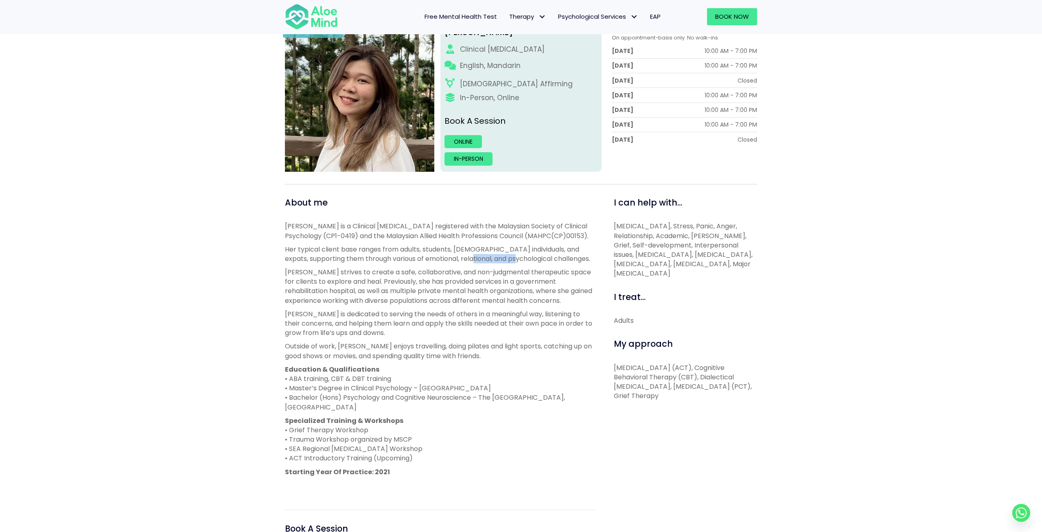
click at [488, 256] on p "Her typical client base ranges from adults, students, LGBTQ+ individuals, and e…" at bounding box center [440, 254] width 311 height 19
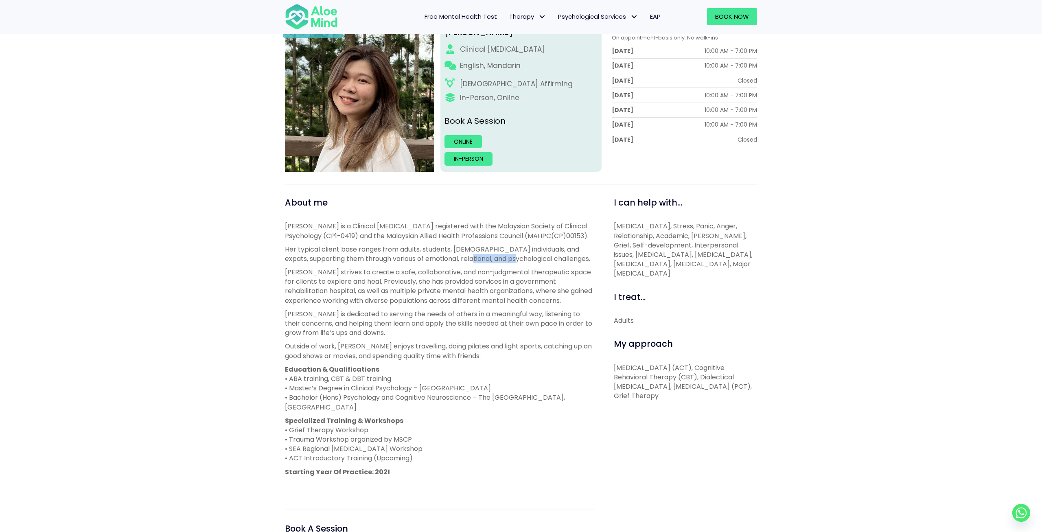
click at [473, 262] on p "Her typical client base ranges from adults, students, LGBTQ+ individuals, and e…" at bounding box center [440, 254] width 311 height 19
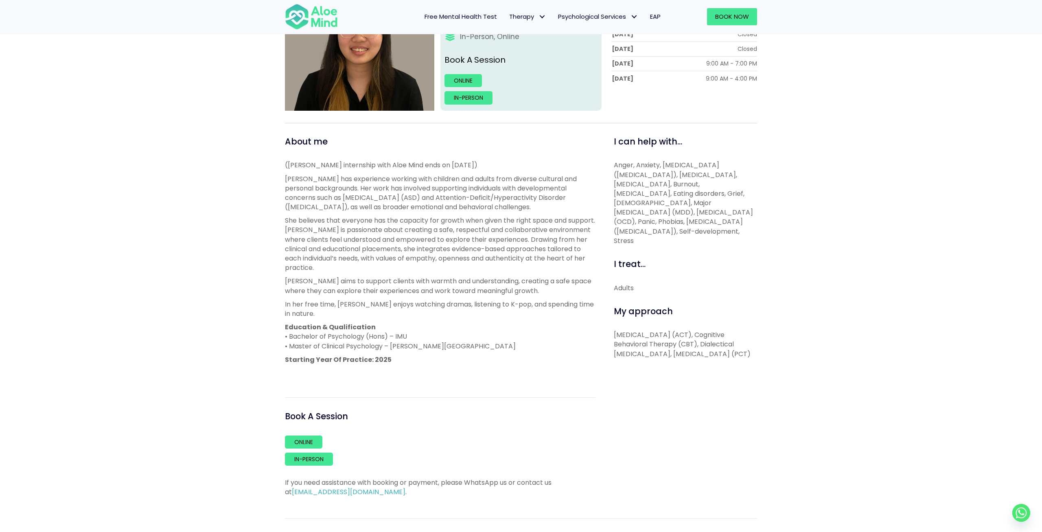
scroll to position [212, 0]
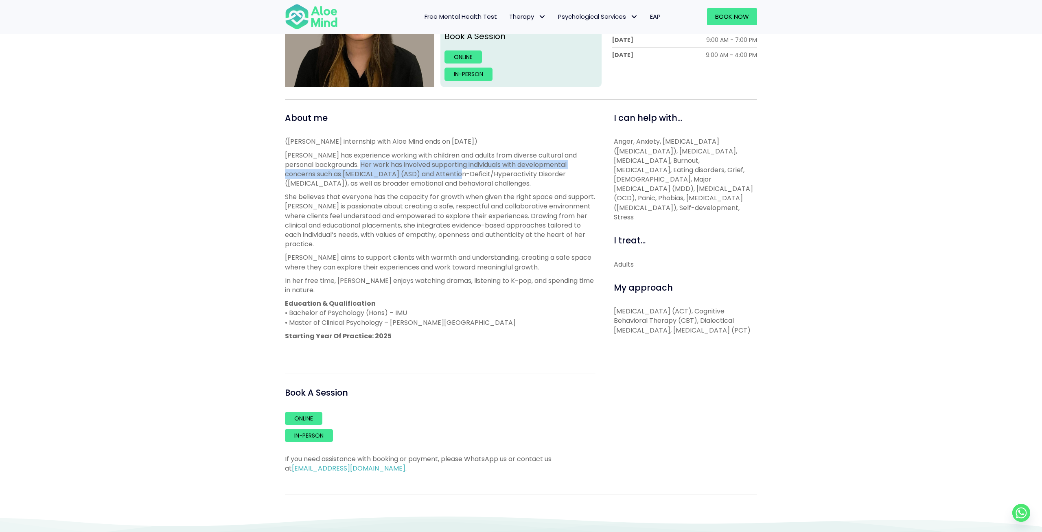
drag, startPoint x: 395, startPoint y: 170, endPoint x: 357, endPoint y: 167, distance: 37.6
click at [357, 167] on p "Xin Yi has experience working with children and adults from diverse cultural an…" at bounding box center [440, 170] width 311 height 38
click at [367, 183] on p "Xin Yi has experience working with children and adults from diverse cultural an…" at bounding box center [440, 170] width 311 height 38
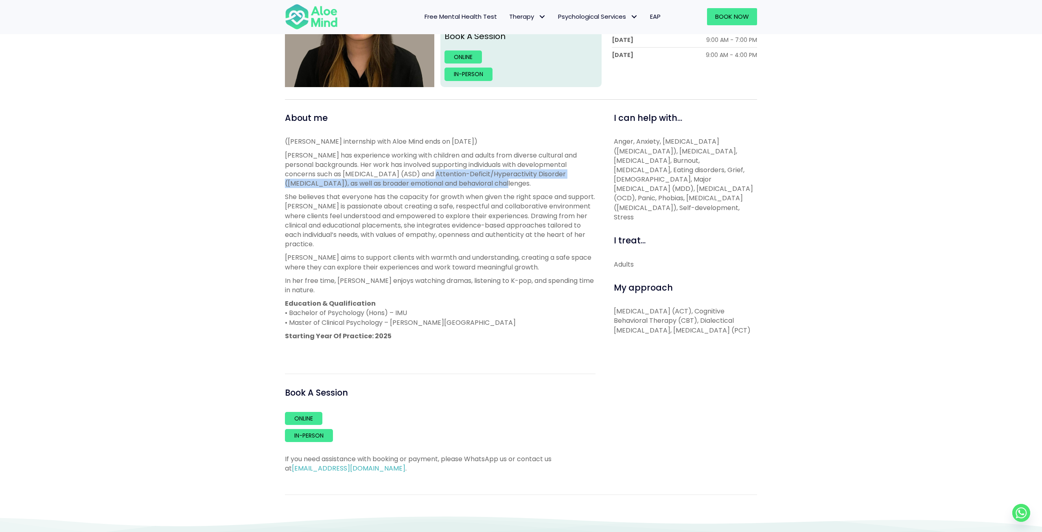
drag, startPoint x: 408, startPoint y: 169, endPoint x: 525, endPoint y: 191, distance: 118.8
click at [540, 181] on p "Xin Yi has experience working with children and adults from diverse cultural an…" at bounding box center [440, 170] width 311 height 38
click at [525, 191] on div "(Xin Yi’s internship with Aloe Mind ends on 31 January 2026) Xin Yi has experie…" at bounding box center [440, 245] width 311 height 217
drag, startPoint x: 474, startPoint y: 184, endPoint x: 399, endPoint y: 177, distance: 76.0
click at [399, 177] on p "Xin Yi has experience working with children and adults from diverse cultural an…" at bounding box center [440, 170] width 311 height 38
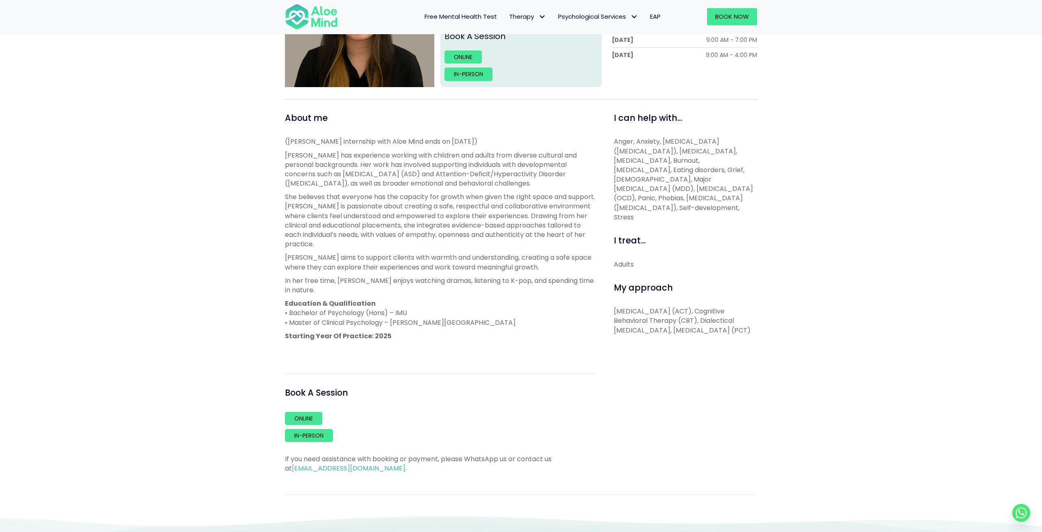
click at [415, 212] on p "She believes that everyone has the capacity for growth when given the right spa…" at bounding box center [440, 220] width 311 height 57
drag, startPoint x: 396, startPoint y: 198, endPoint x: 480, endPoint y: 200, distance: 84.3
click at [480, 200] on p "She believes that everyone has the capacity for growth when given the right spa…" at bounding box center [440, 220] width 311 height 57
